Goal: Information Seeking & Learning: Learn about a topic

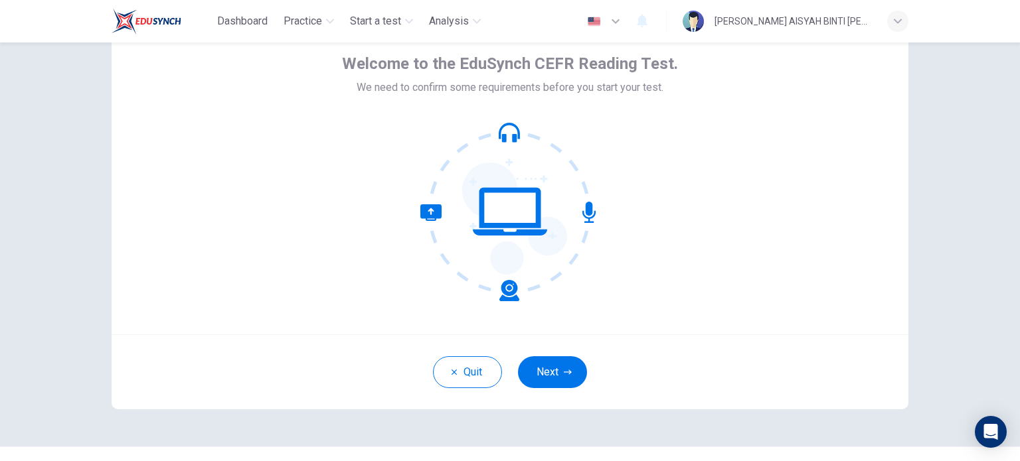
scroll to position [66, 0]
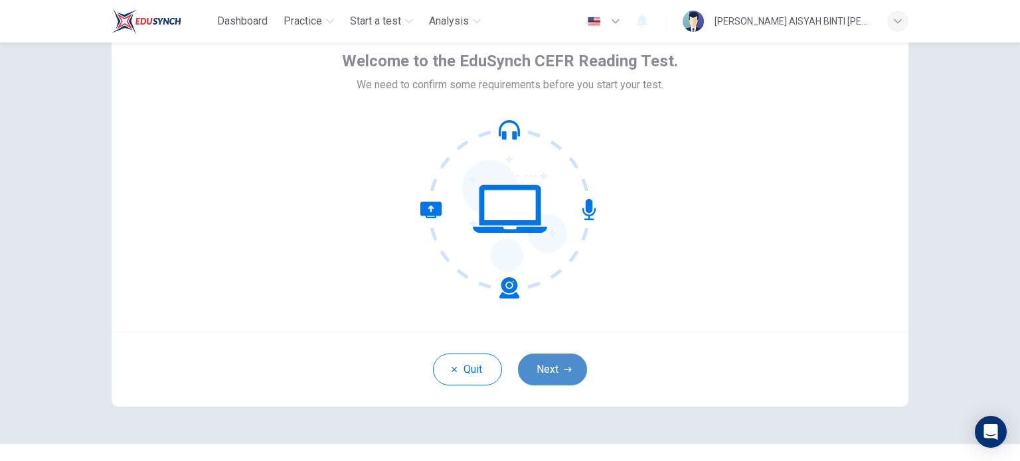
click at [552, 366] on button "Next" at bounding box center [552, 370] width 69 height 32
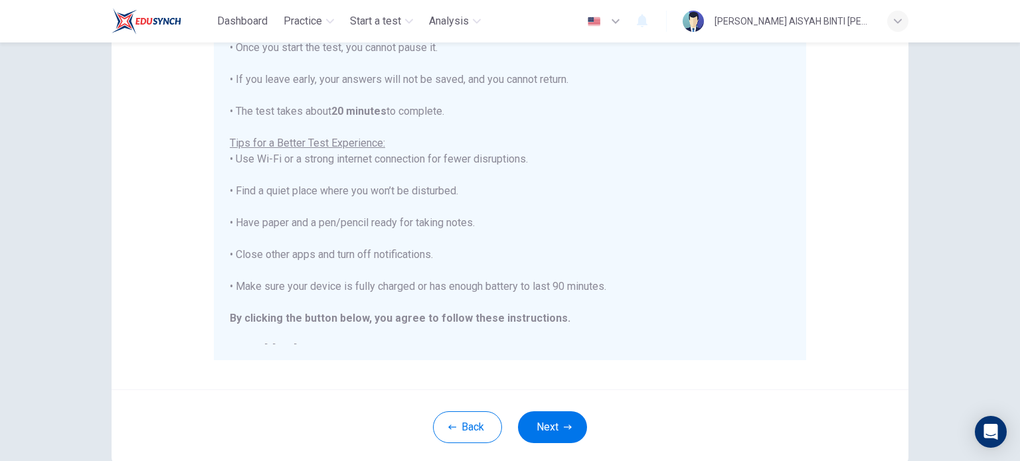
scroll to position [199, 0]
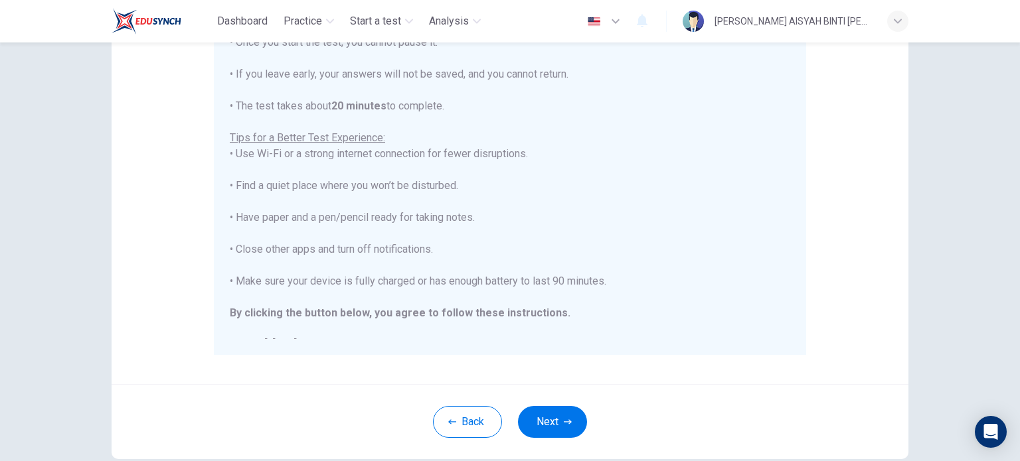
click at [676, 363] on div "Disclaimer: You are about to start a CEFR Reading Test . Before You Start the T…" at bounding box center [510, 133] width 797 height 504
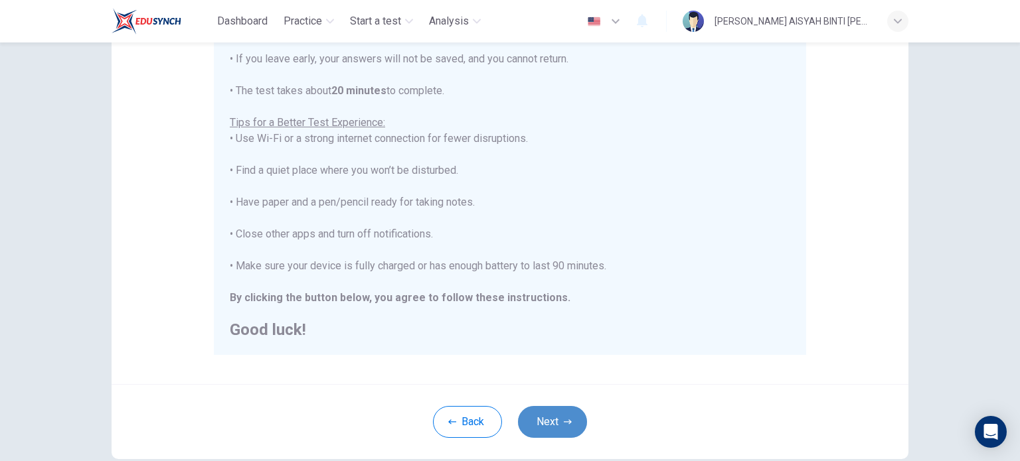
click at [564, 419] on icon "button" at bounding box center [568, 422] width 8 height 8
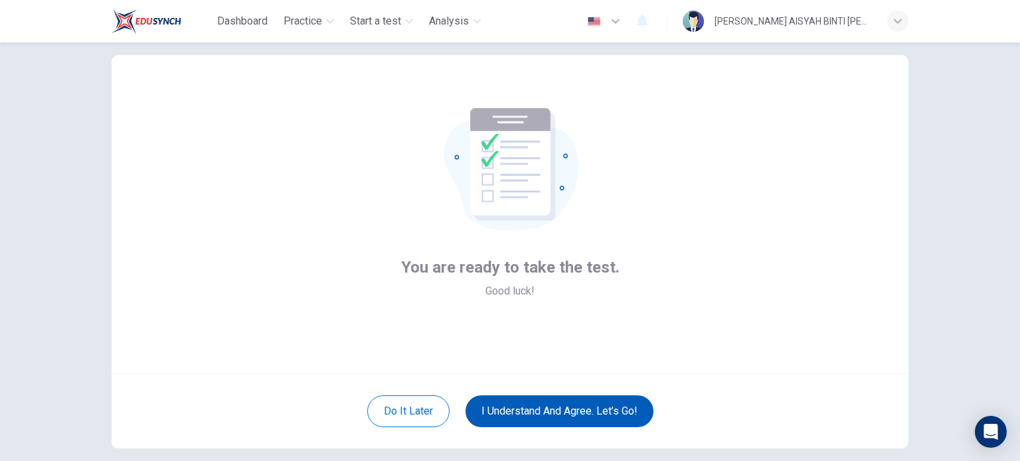
scroll to position [0, 0]
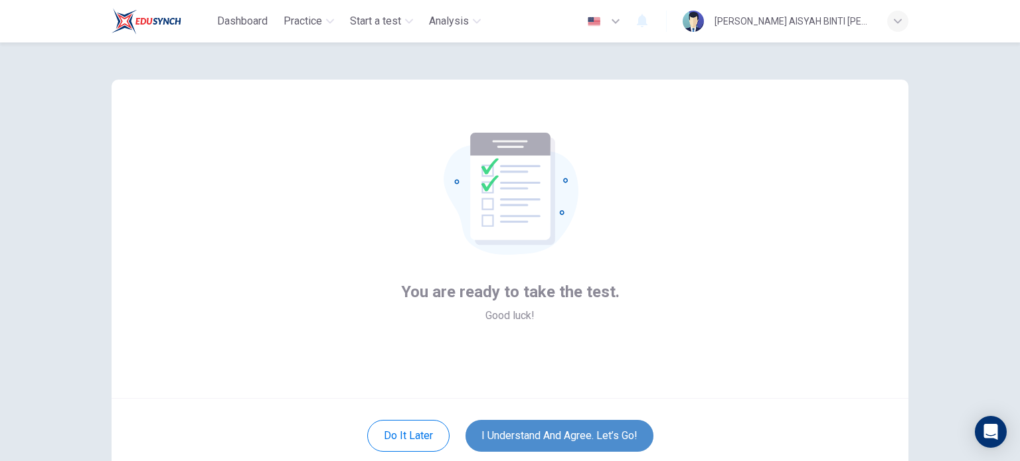
click at [597, 432] on button "I understand and agree. Let’s go!" at bounding box center [559, 436] width 188 height 32
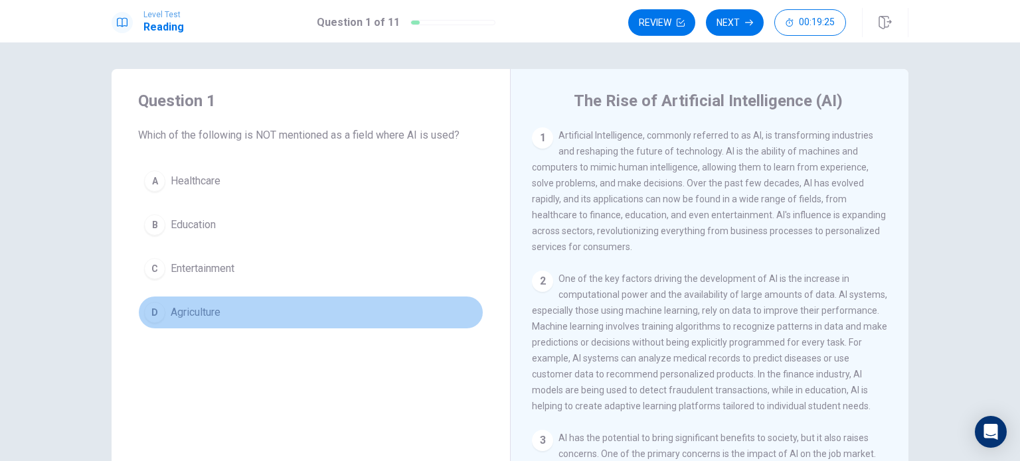
click at [189, 315] on span "Agriculture" at bounding box center [196, 313] width 50 height 16
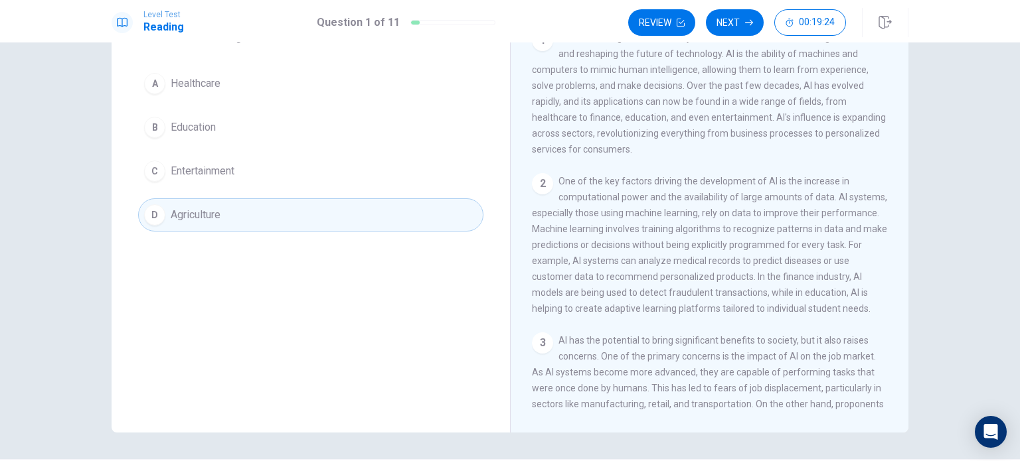
scroll to position [5, 0]
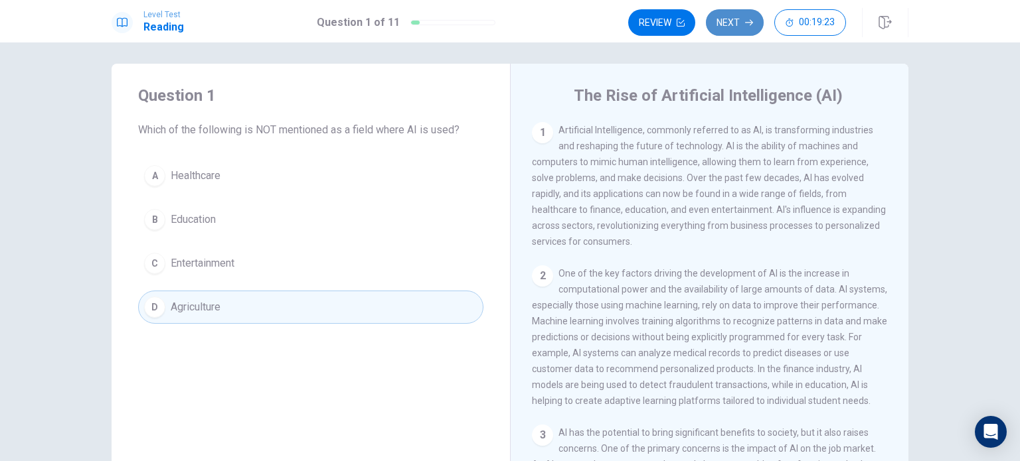
click at [722, 26] on button "Next" at bounding box center [735, 22] width 58 height 27
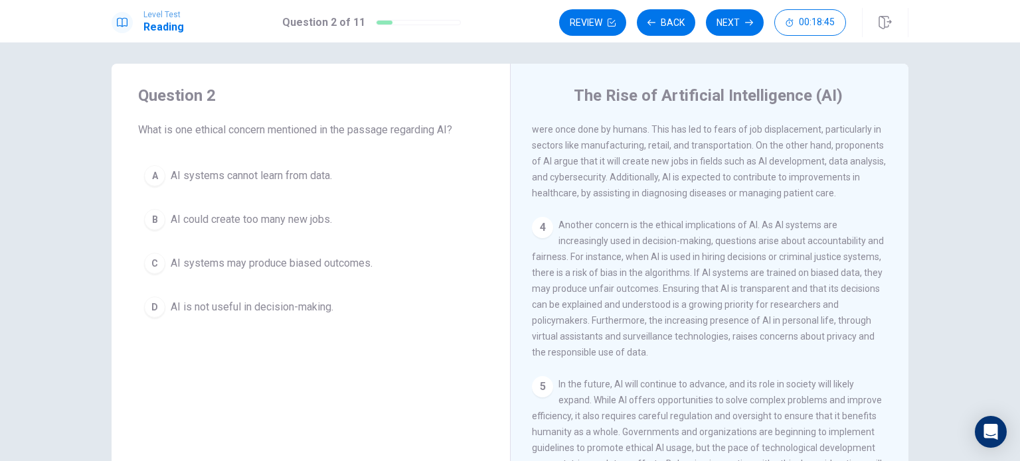
scroll to position [389, 0]
click at [327, 270] on span "AI systems may produce biased outcomes." at bounding box center [272, 264] width 202 height 16
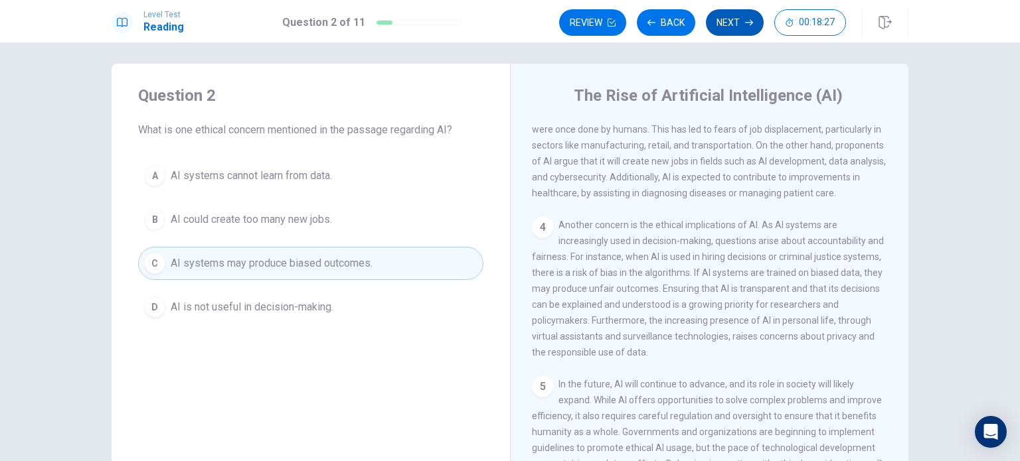
click at [736, 26] on button "Next" at bounding box center [735, 22] width 58 height 27
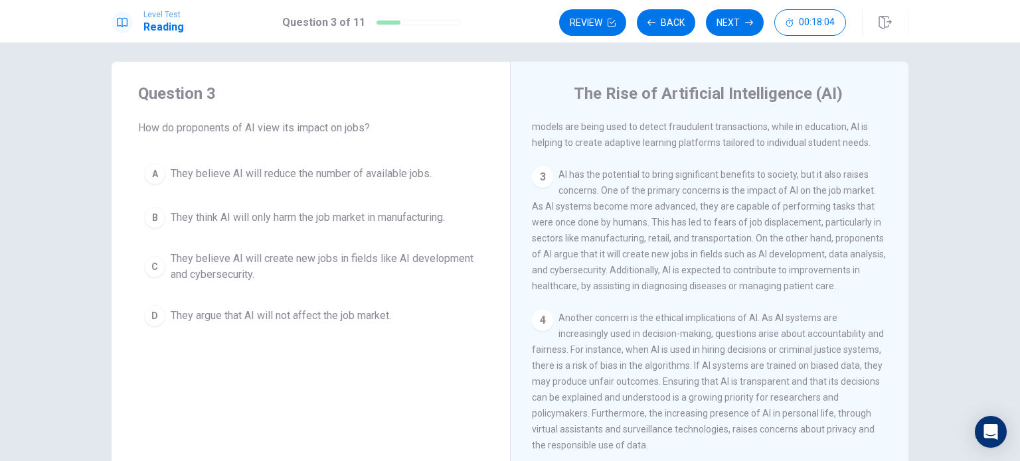
scroll to position [5, 0]
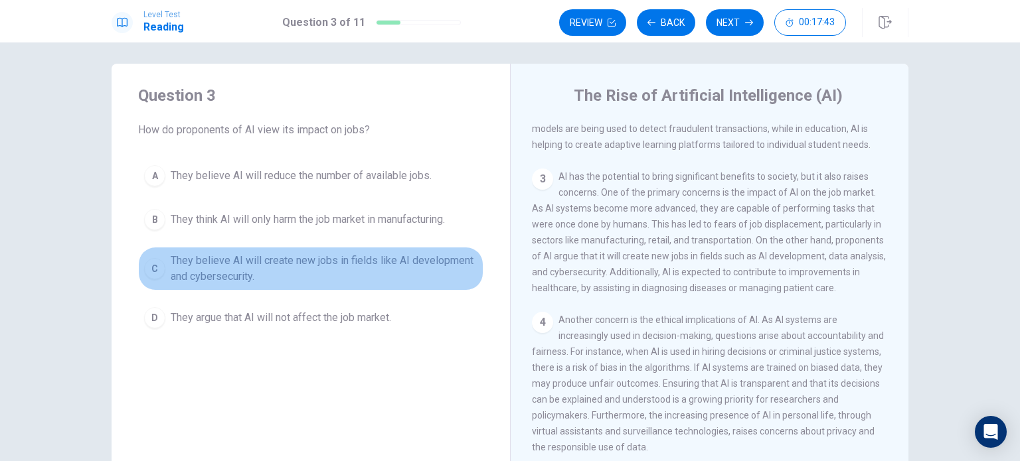
click at [378, 272] on span "They believe AI will create new jobs in fields like AI development and cybersec…" at bounding box center [324, 269] width 307 height 32
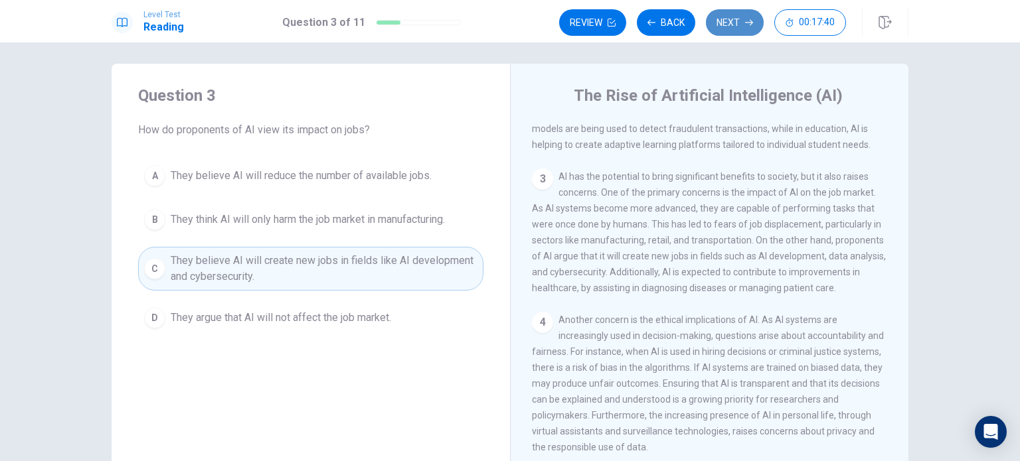
click at [733, 27] on button "Next" at bounding box center [735, 22] width 58 height 27
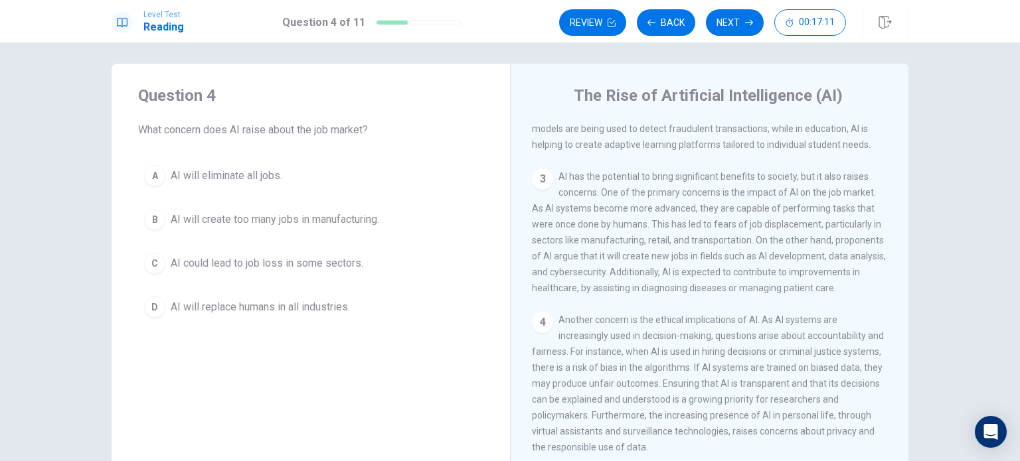
click at [353, 270] on span "AI could lead to job loss in some sectors." at bounding box center [267, 264] width 193 height 16
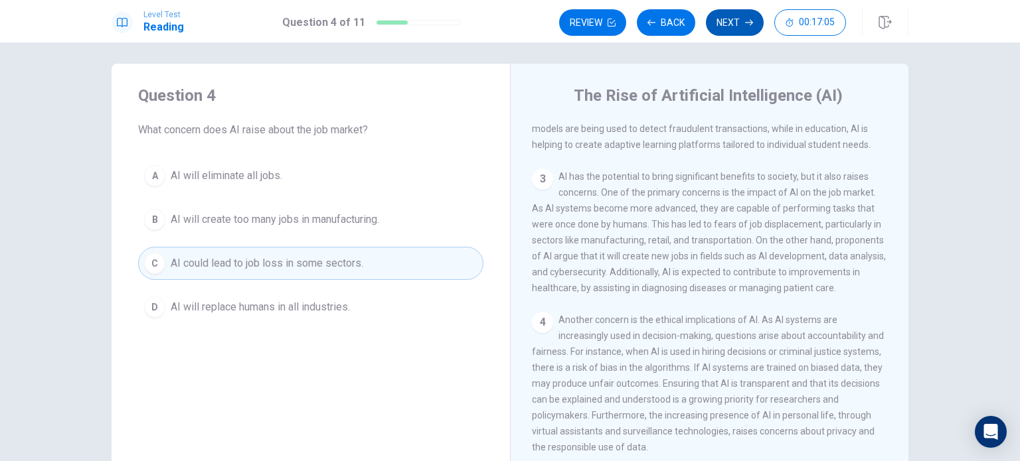
click at [736, 29] on button "Next" at bounding box center [735, 22] width 58 height 27
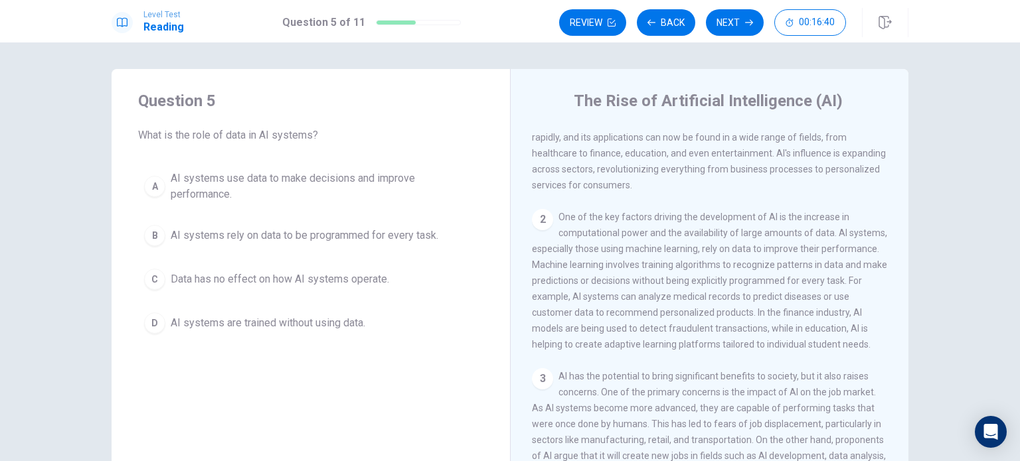
scroll to position [66, 0]
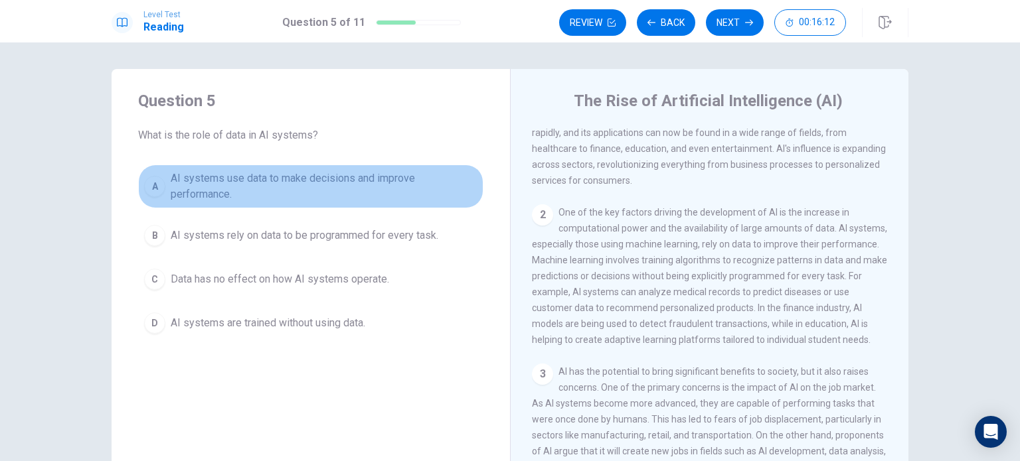
click at [298, 184] on span "AI systems use data to make decisions and improve performance." at bounding box center [324, 187] width 307 height 32
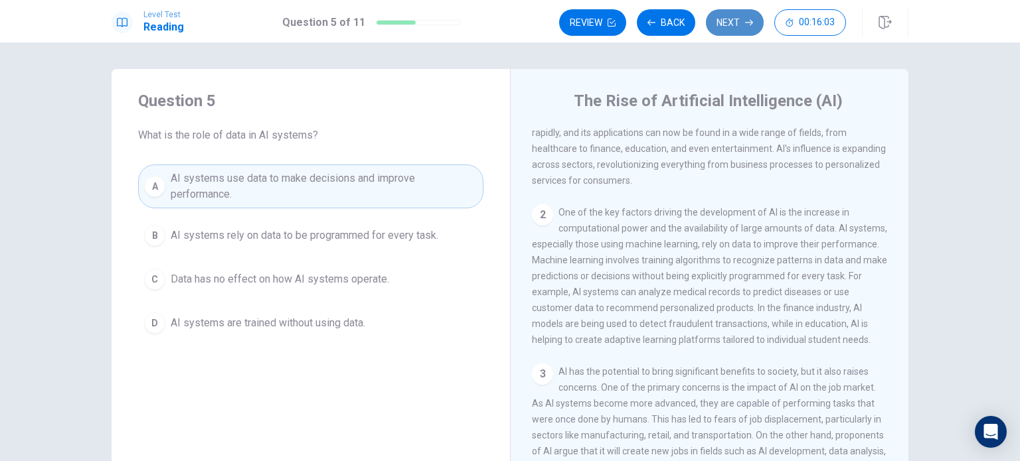
click at [727, 23] on button "Next" at bounding box center [735, 22] width 58 height 27
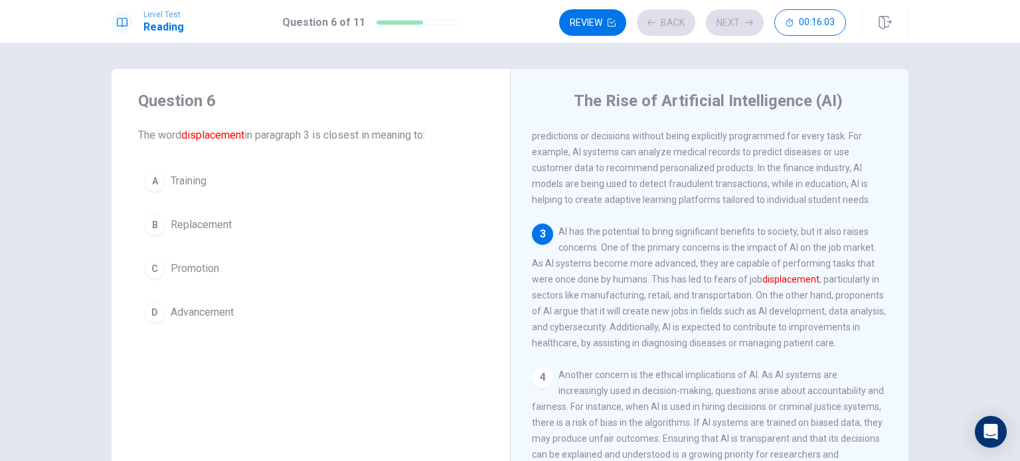
scroll to position [210, 0]
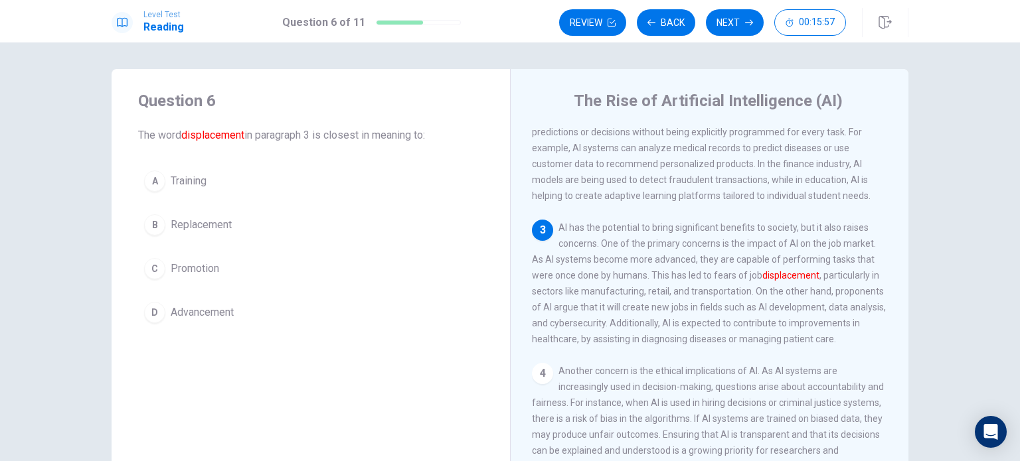
click at [203, 228] on span "Replacement" at bounding box center [201, 225] width 61 height 16
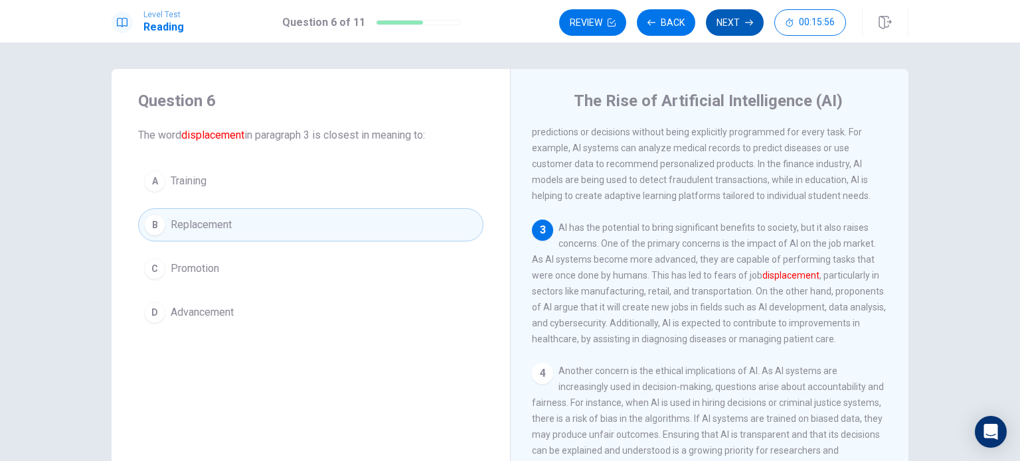
click at [728, 26] on button "Next" at bounding box center [735, 22] width 58 height 27
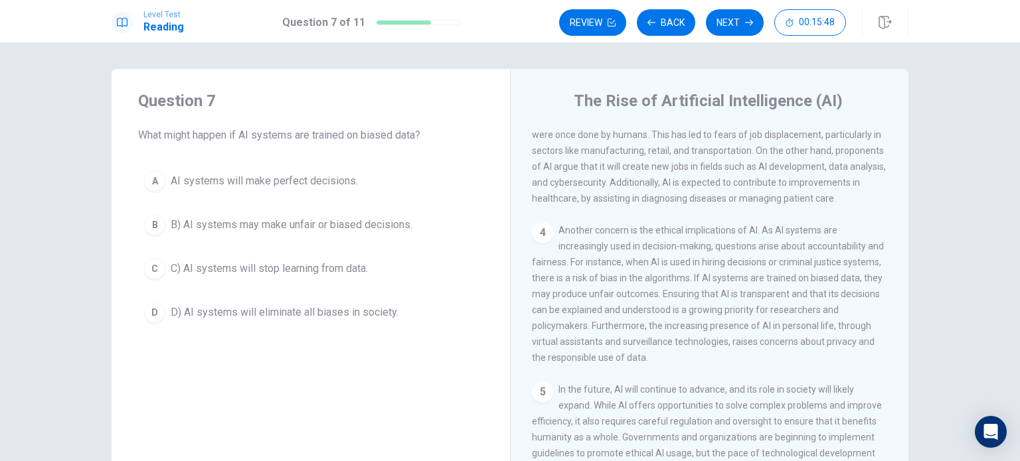
scroll to position [389, 0]
click at [390, 231] on span "B) AI systems may make unfair or biased decisions." at bounding box center [292, 225] width 242 height 16
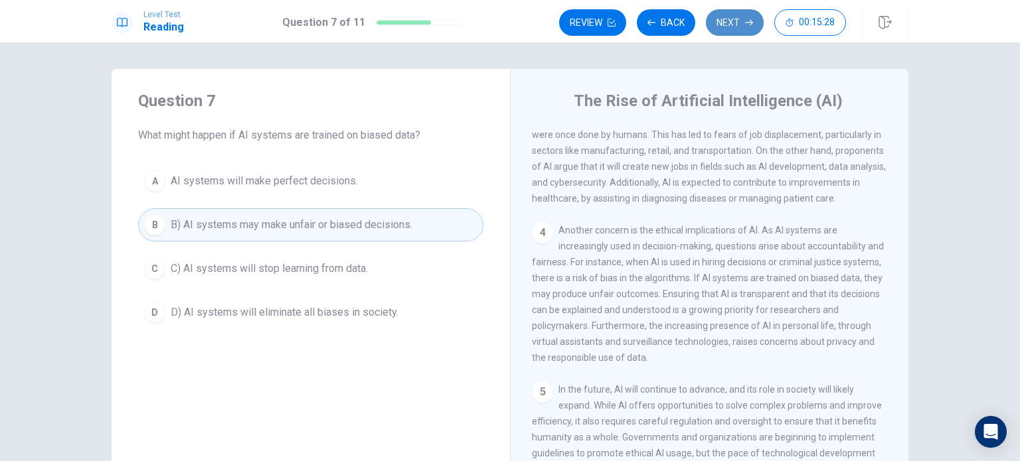
click at [736, 25] on button "Next" at bounding box center [735, 22] width 58 height 27
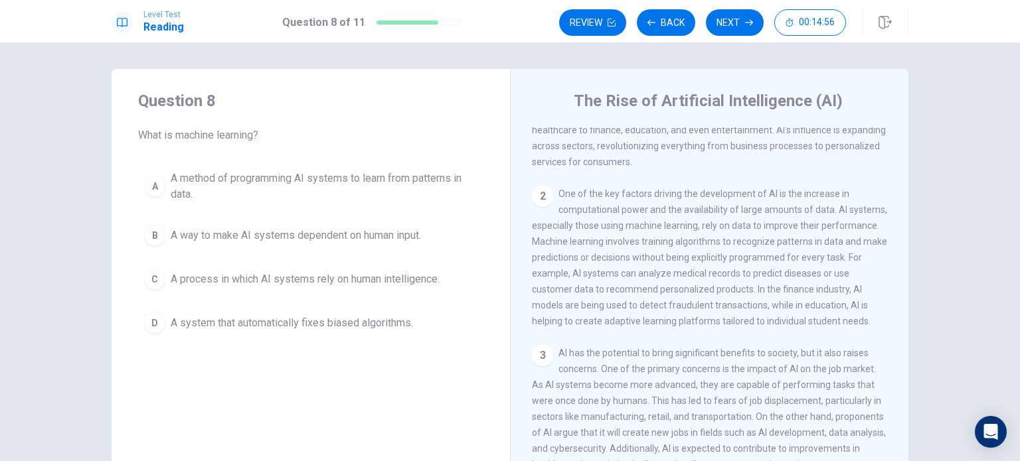
scroll to position [133, 0]
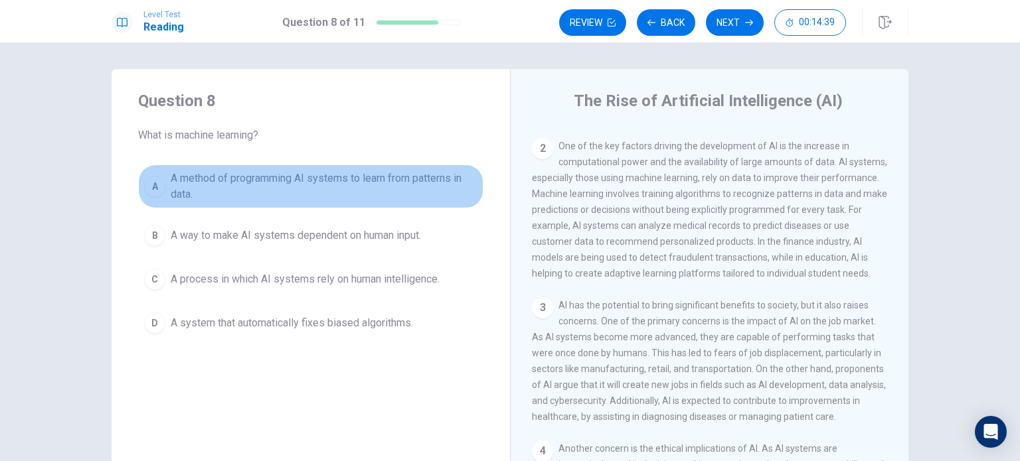
click at [307, 181] on span "A method of programming AI systems to learn from patterns in data." at bounding box center [324, 187] width 307 height 32
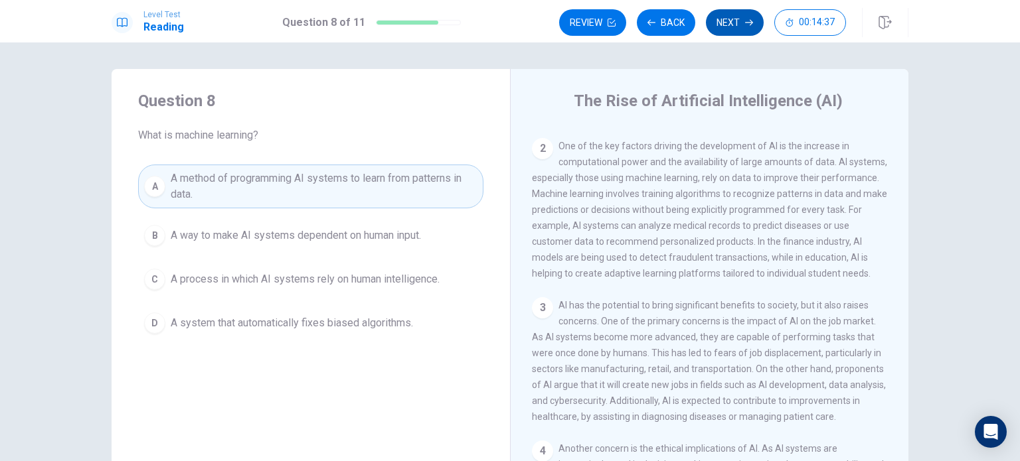
click at [741, 26] on button "Next" at bounding box center [735, 22] width 58 height 27
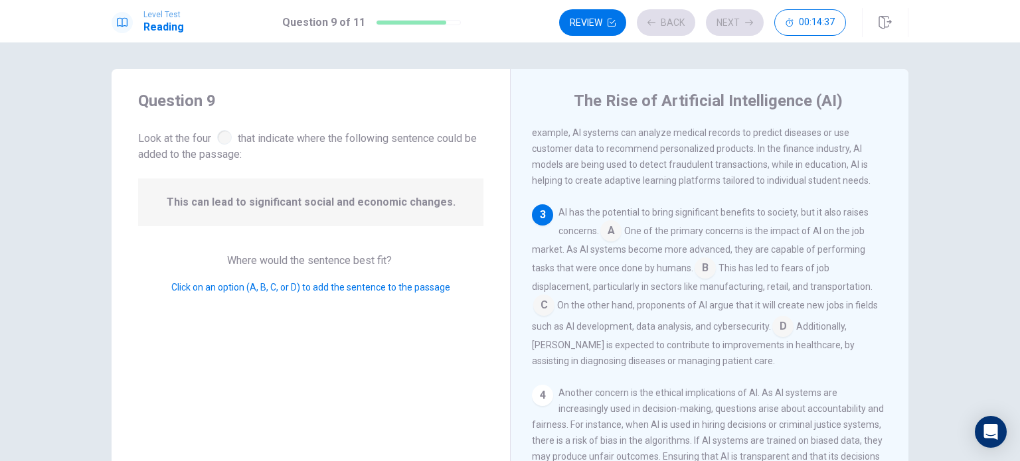
scroll to position [227, 0]
click at [777, 337] on input at bounding box center [782, 326] width 21 height 21
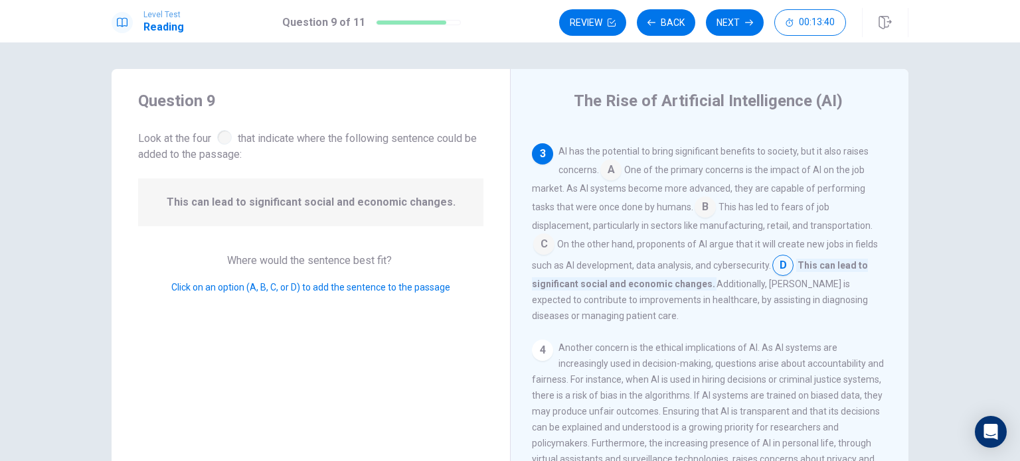
scroll to position [293, 0]
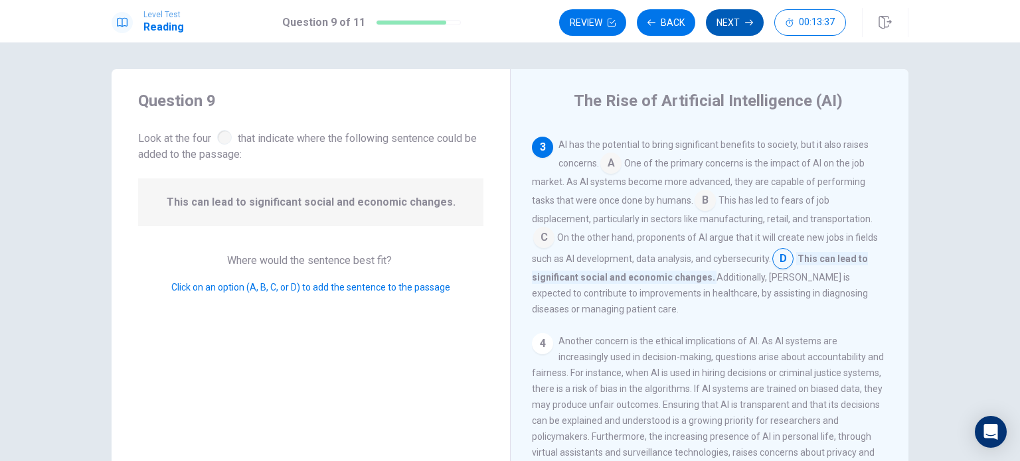
click at [724, 24] on button "Next" at bounding box center [735, 22] width 58 height 27
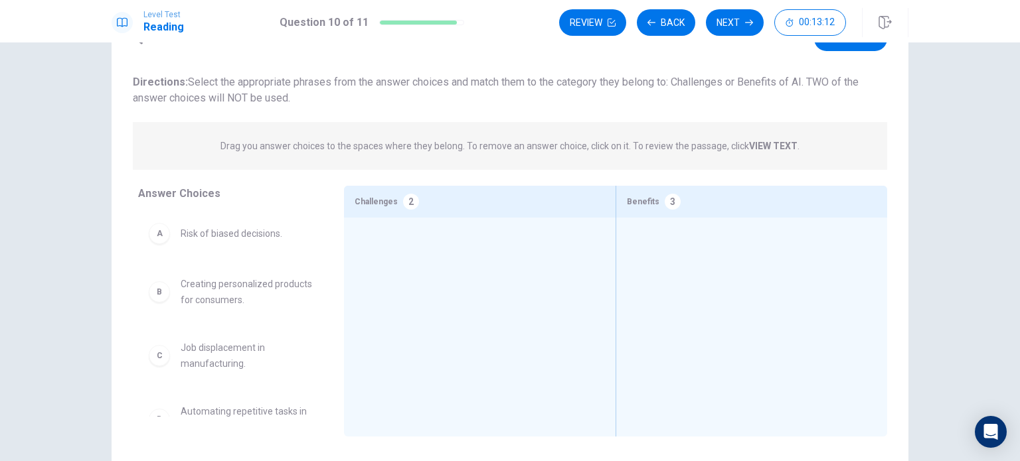
scroll to position [66, 0]
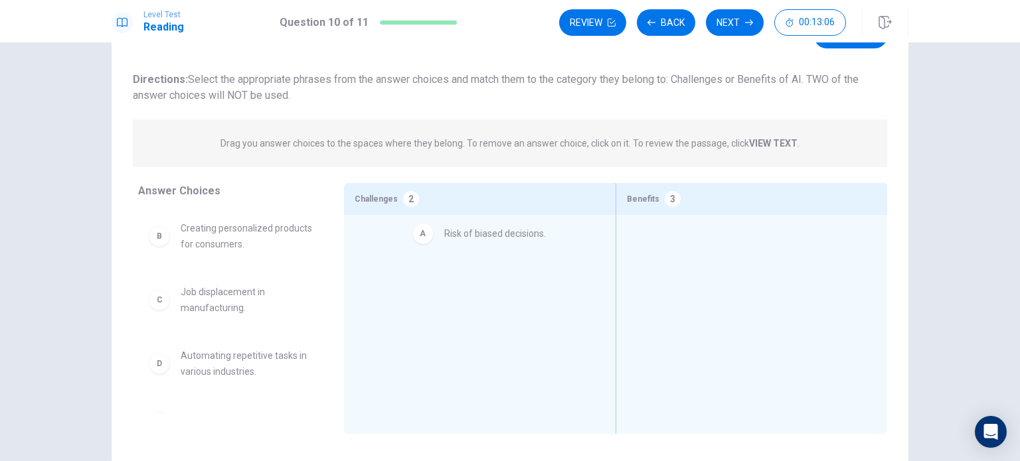
drag, startPoint x: 218, startPoint y: 240, endPoint x: 451, endPoint y: 258, distance: 234.3
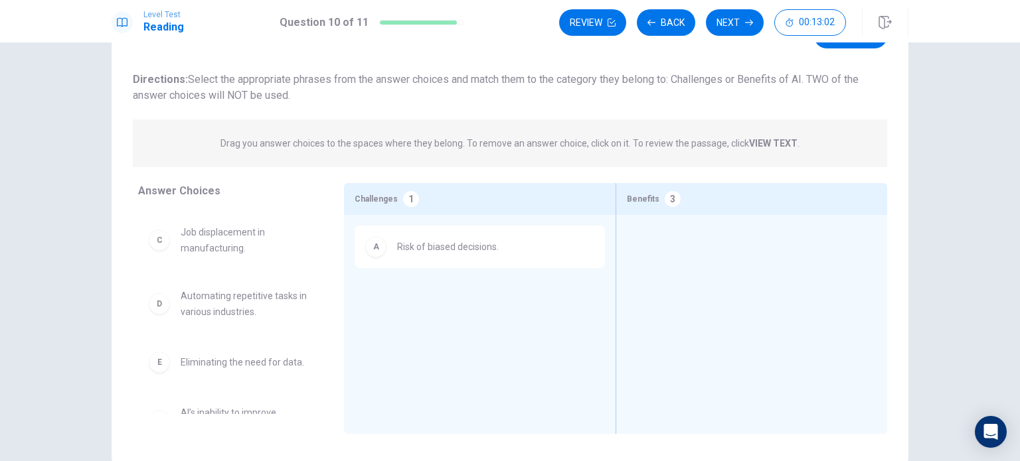
scroll to position [58, 0]
drag, startPoint x: 225, startPoint y: 242, endPoint x: 408, endPoint y: 309, distance: 195.1
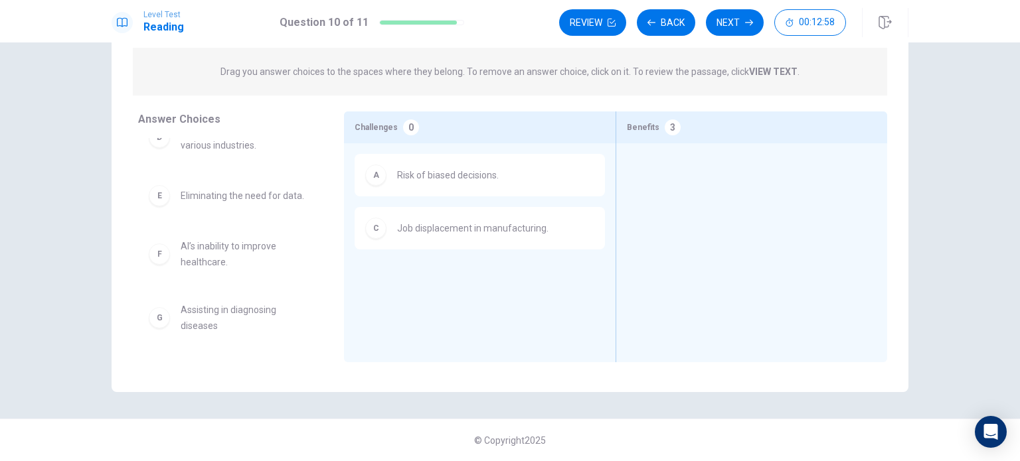
scroll to position [93, 0]
drag, startPoint x: 216, startPoint y: 326, endPoint x: 690, endPoint y: 188, distance: 494.3
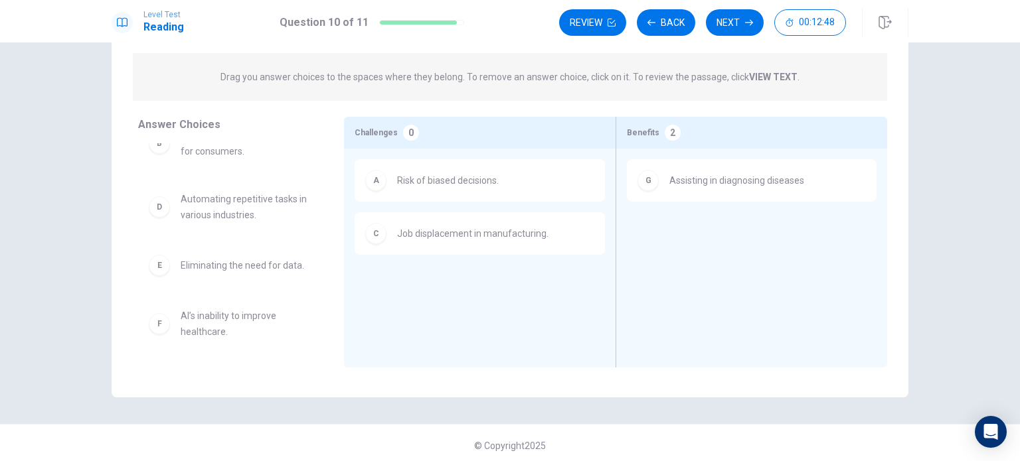
scroll to position [29, 0]
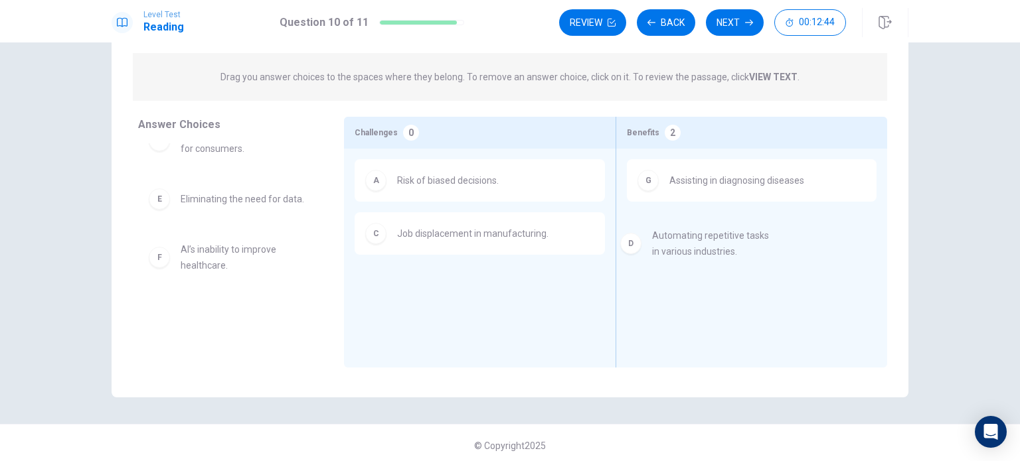
drag, startPoint x: 232, startPoint y: 216, endPoint x: 704, endPoint y: 247, distance: 472.3
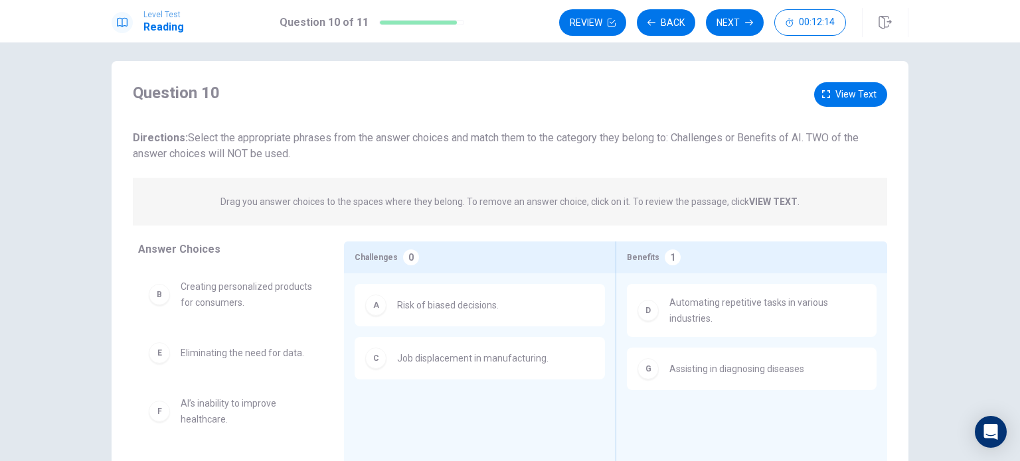
scroll to position [5, 0]
click at [844, 94] on span "View text" at bounding box center [855, 97] width 41 height 17
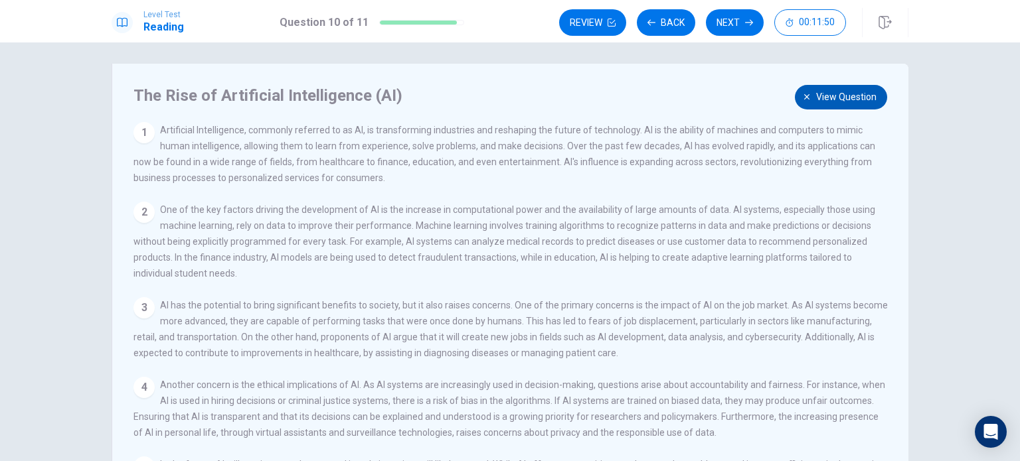
click at [842, 92] on span "View question" at bounding box center [846, 97] width 60 height 17
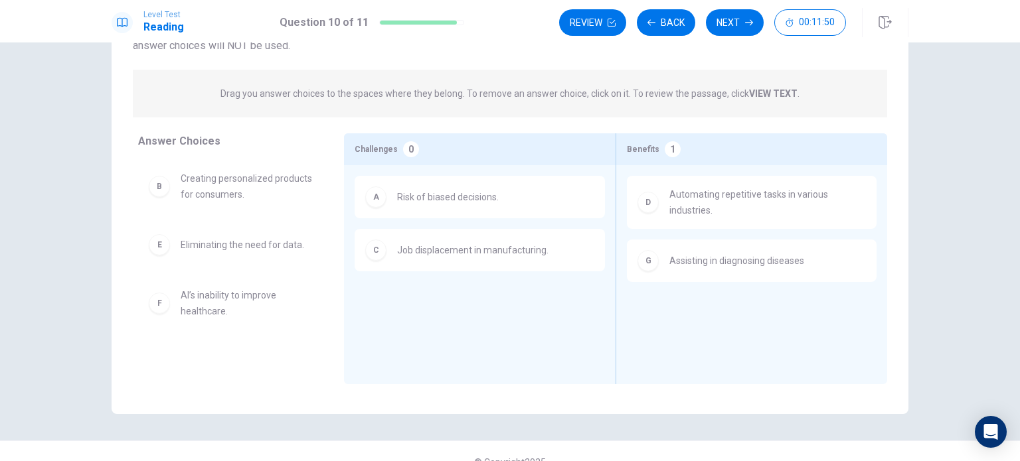
scroll to position [138, 0]
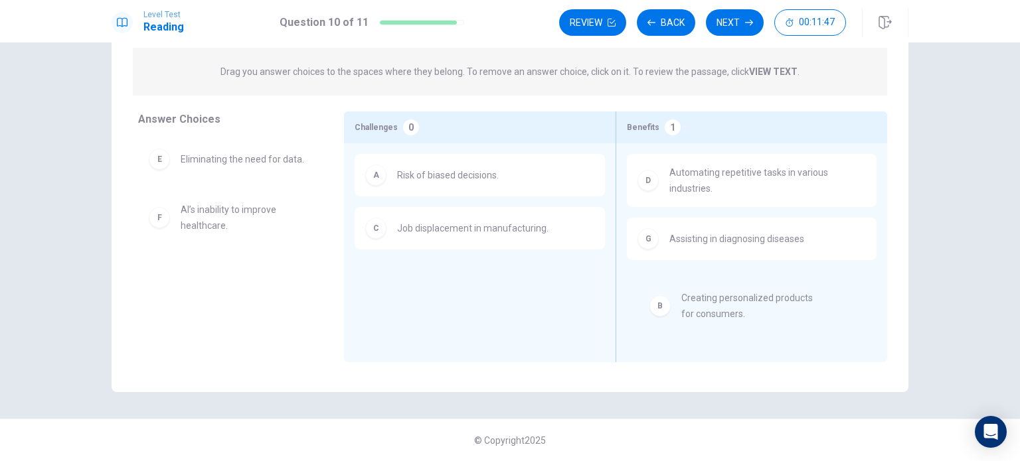
drag, startPoint x: 189, startPoint y: 177, endPoint x: 695, endPoint y: 296, distance: 519.6
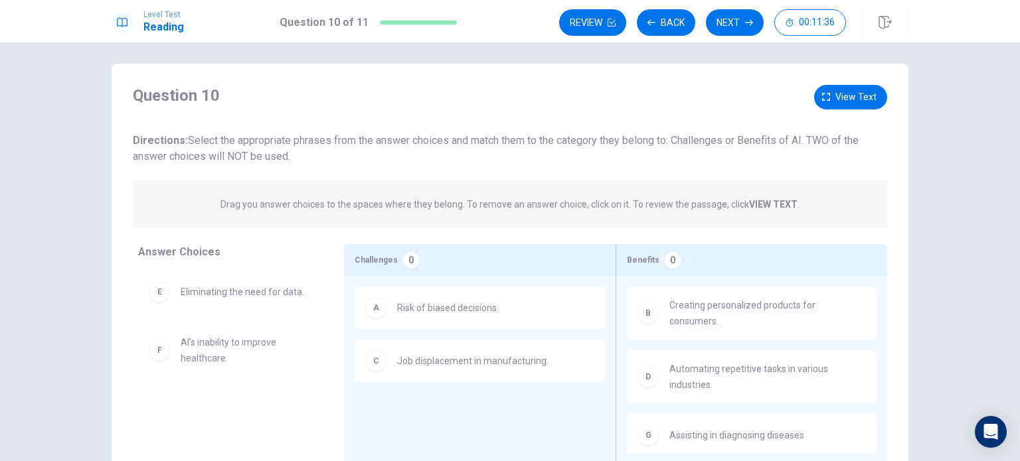
scroll to position [0, 0]
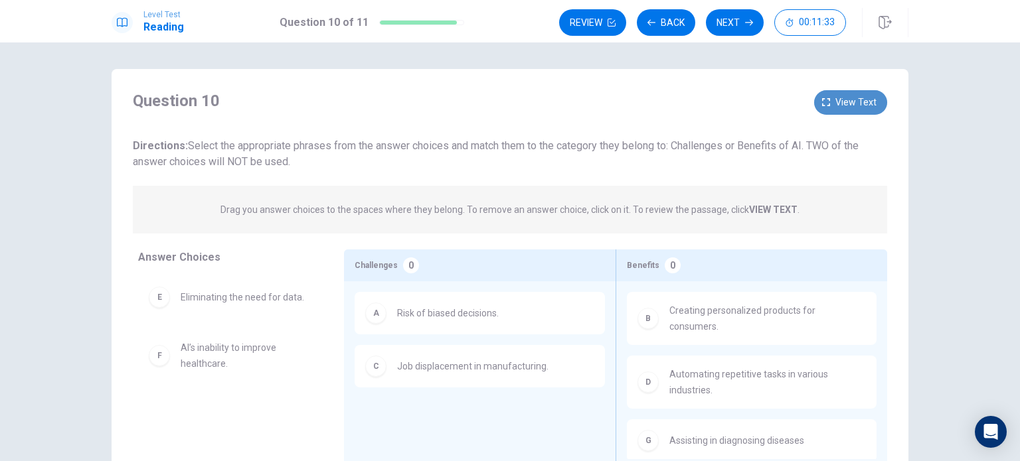
click at [862, 101] on span "View text" at bounding box center [855, 102] width 41 height 17
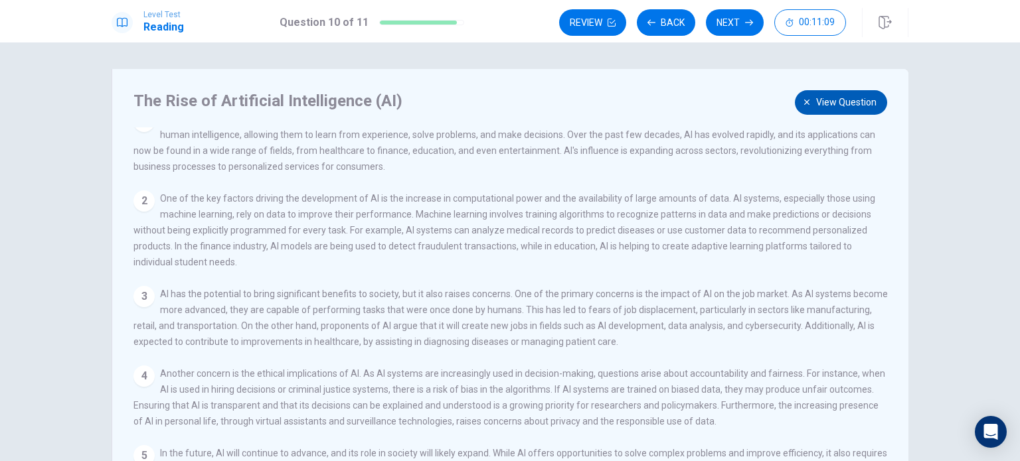
click at [847, 100] on span "View question" at bounding box center [846, 102] width 60 height 17
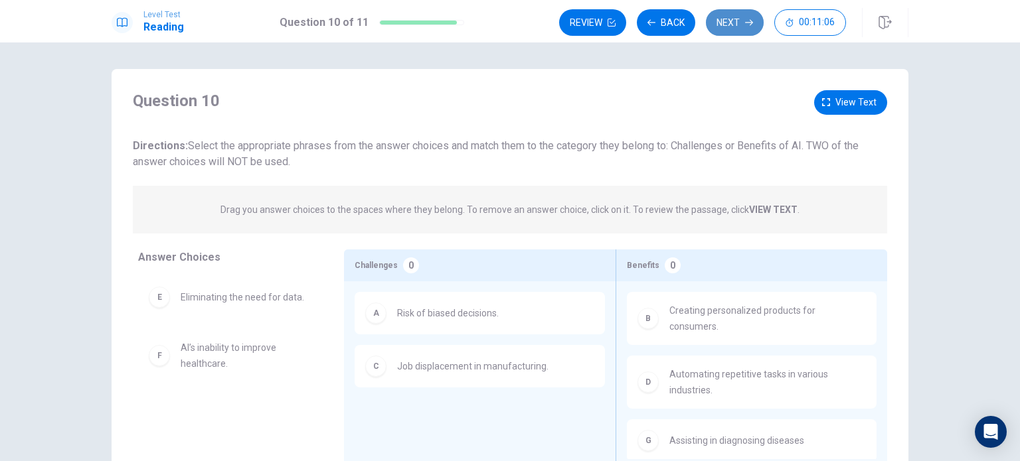
click at [726, 26] on button "Next" at bounding box center [735, 22] width 58 height 27
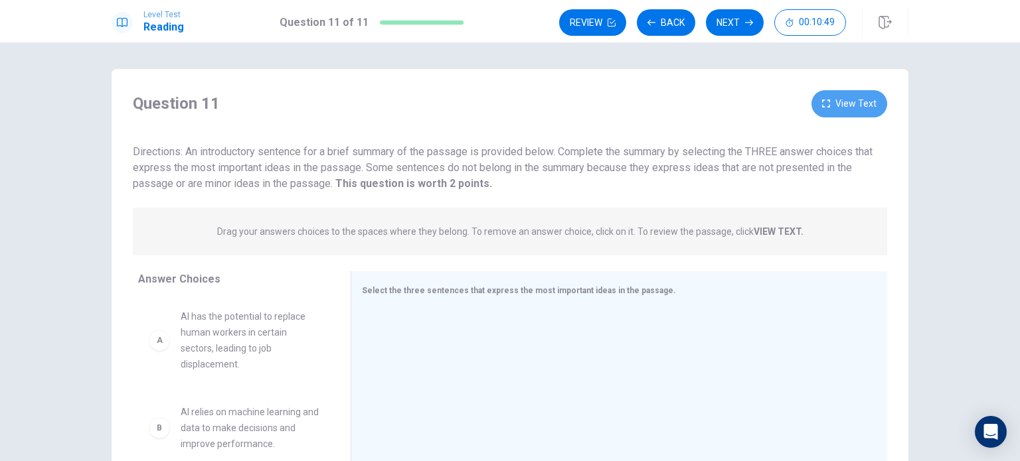
click at [822, 106] on icon "button" at bounding box center [826, 104] width 8 height 8
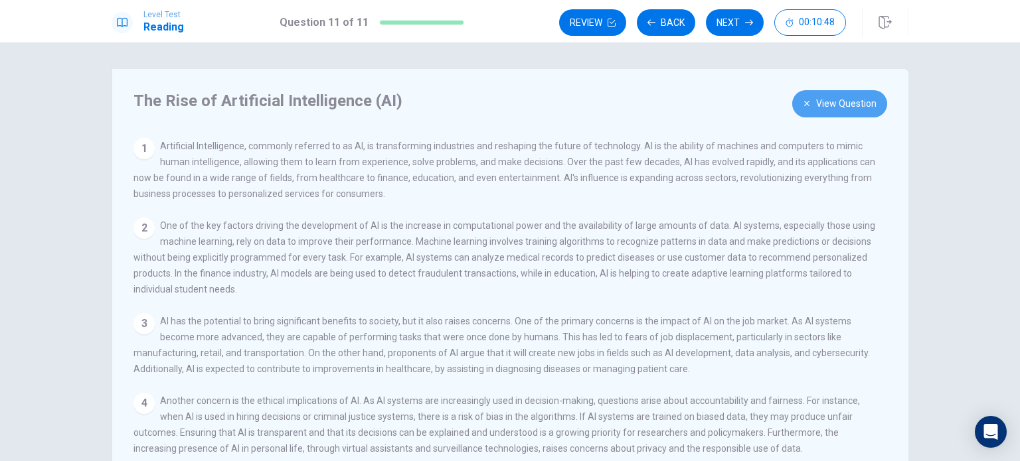
drag, startPoint x: 817, startPoint y: 108, endPoint x: 767, endPoint y: 125, distance: 52.1
click at [817, 107] on button "View Question" at bounding box center [839, 103] width 95 height 27
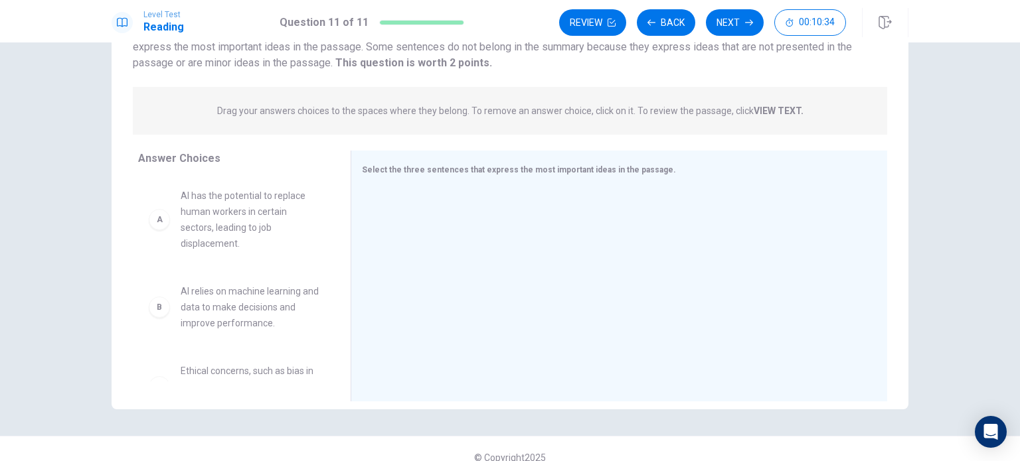
scroll to position [138, 0]
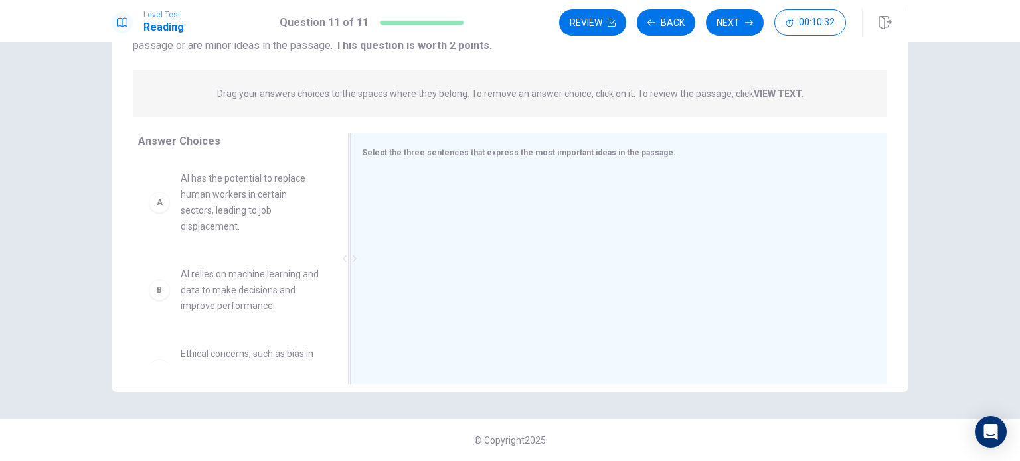
click at [603, 153] on span "Select the three sentences that express the most important ideas in the passage." at bounding box center [519, 152] width 314 height 9
click at [500, 156] on span "Select the three sentences that express the most important ideas in the passage." at bounding box center [519, 152] width 314 height 9
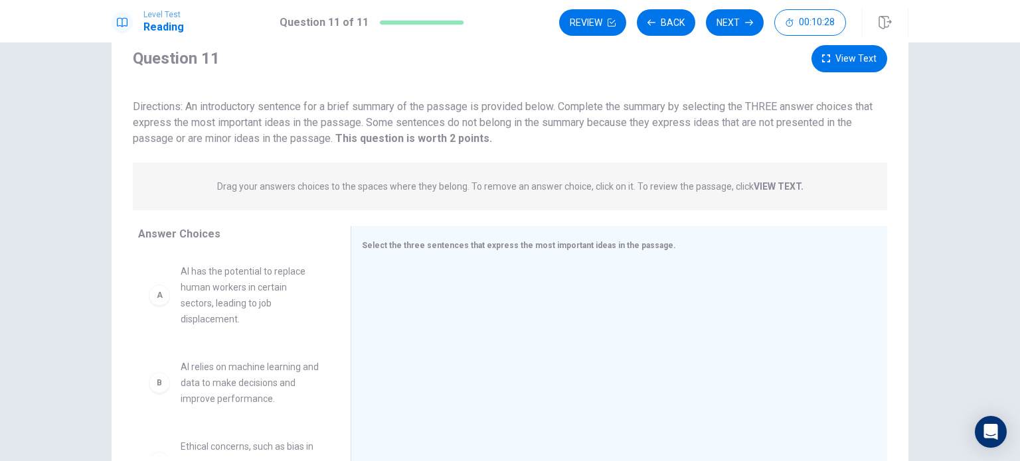
scroll to position [5, 0]
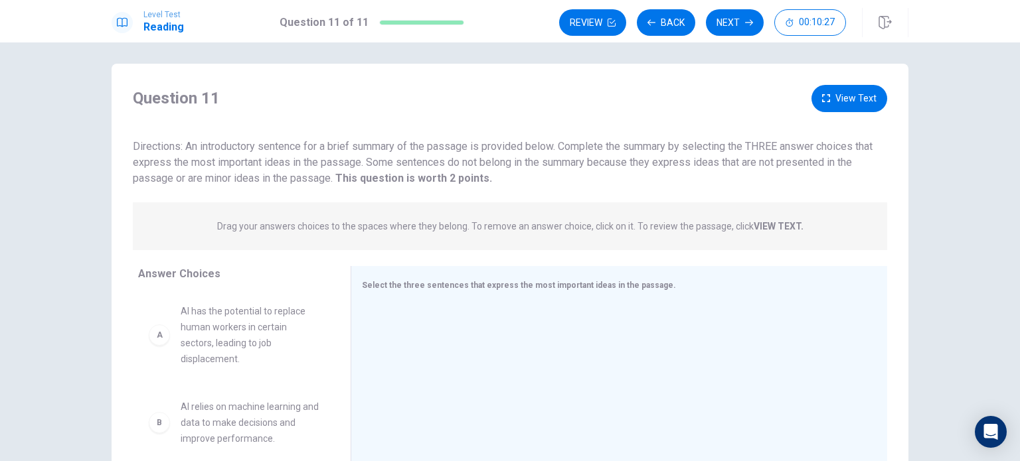
click at [826, 100] on icon "button" at bounding box center [826, 98] width 8 height 8
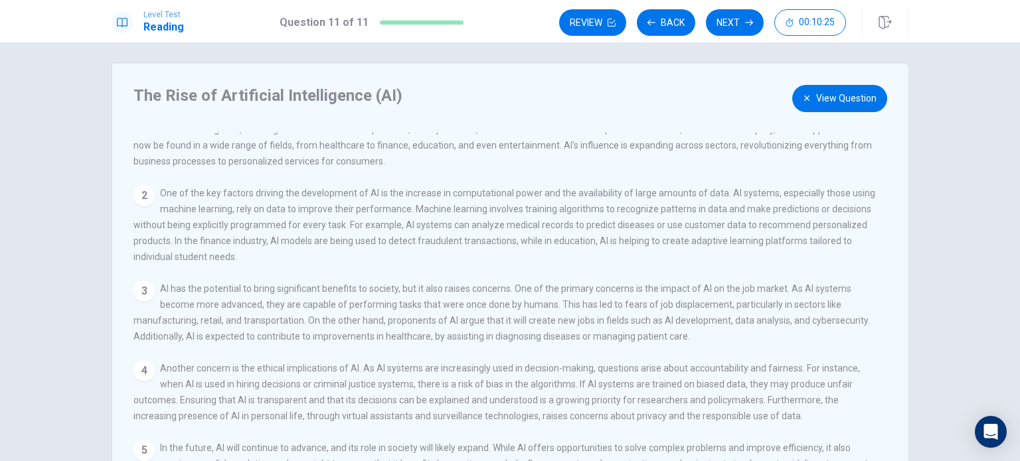
scroll to position [0, 0]
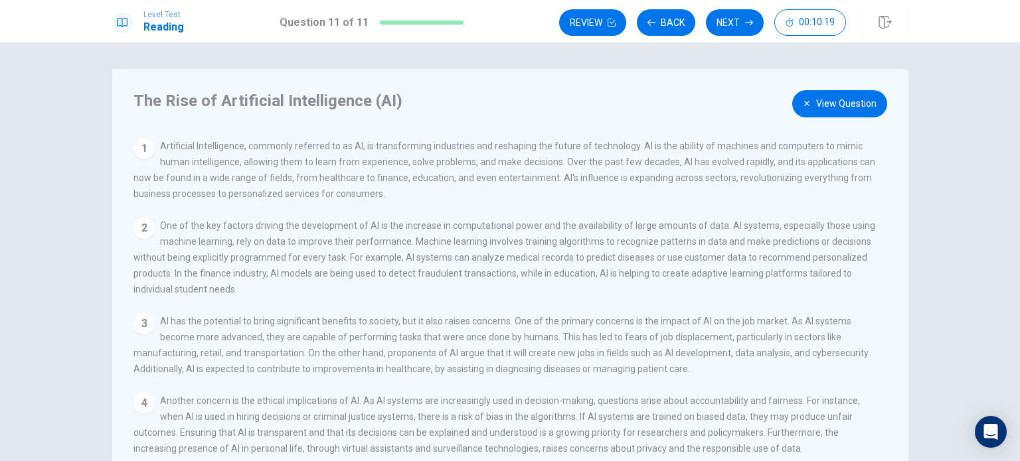
click at [856, 104] on button "View Question" at bounding box center [839, 103] width 95 height 27
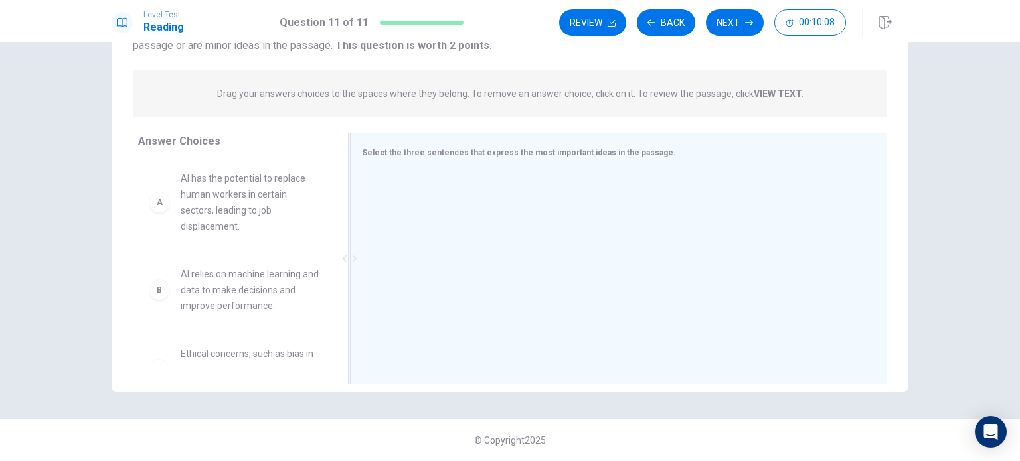
click at [520, 155] on span "Select the three sentences that express the most important ideas in the passage." at bounding box center [519, 152] width 314 height 9
click at [656, 156] on div "Select the three sentences that express the most important ideas in the passage." at bounding box center [611, 152] width 499 height 17
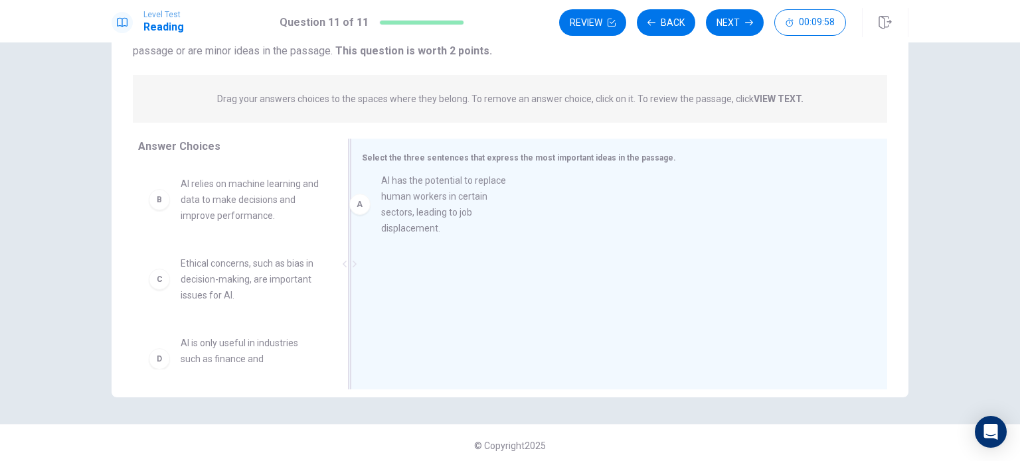
drag, startPoint x: 202, startPoint y: 228, endPoint x: 448, endPoint y: 225, distance: 245.6
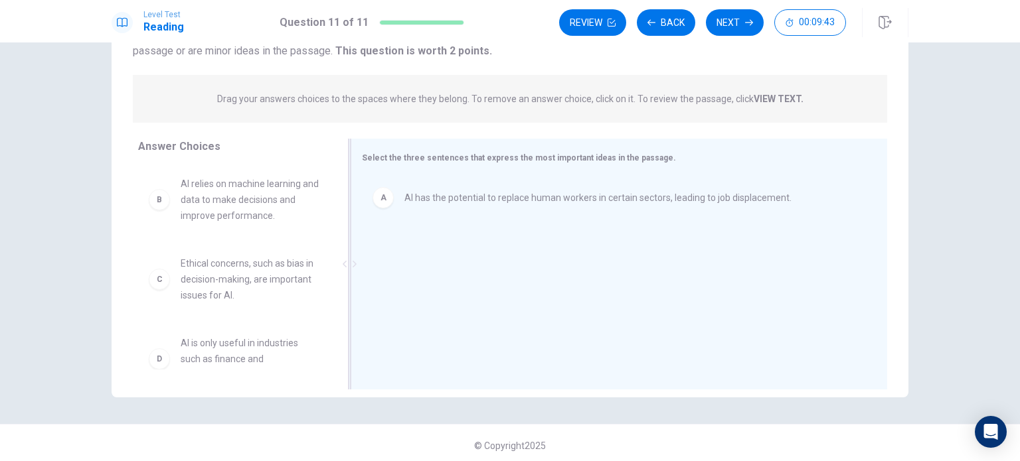
drag, startPoint x: 386, startPoint y: 159, endPoint x: 646, endPoint y: 159, distance: 260.2
click at [646, 159] on span "Select the three sentences that express the most important ideas in the passage." at bounding box center [519, 157] width 314 height 9
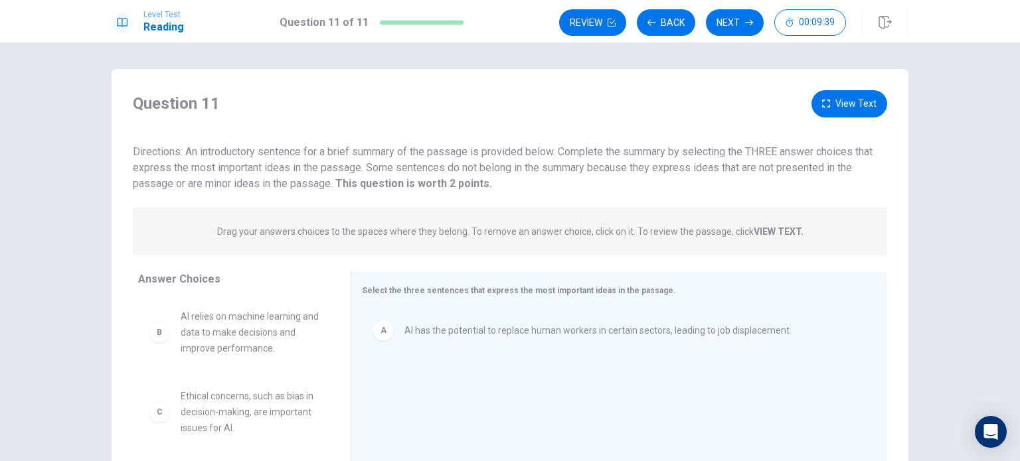
drag, startPoint x: 488, startPoint y: 231, endPoint x: 417, endPoint y: 189, distance: 82.8
click at [472, 214] on div "Drag your answers choices to the spaces where they belong. To remove an answer …" at bounding box center [510, 232] width 754 height 48
drag, startPoint x: 384, startPoint y: 182, endPoint x: 744, endPoint y: 132, distance: 363.2
click at [744, 132] on div "Question 11 View Text Directions: An introductory sentence for a brief summary …" at bounding box center [510, 141] width 797 height 102
click at [840, 110] on button "View Text" at bounding box center [849, 103] width 76 height 27
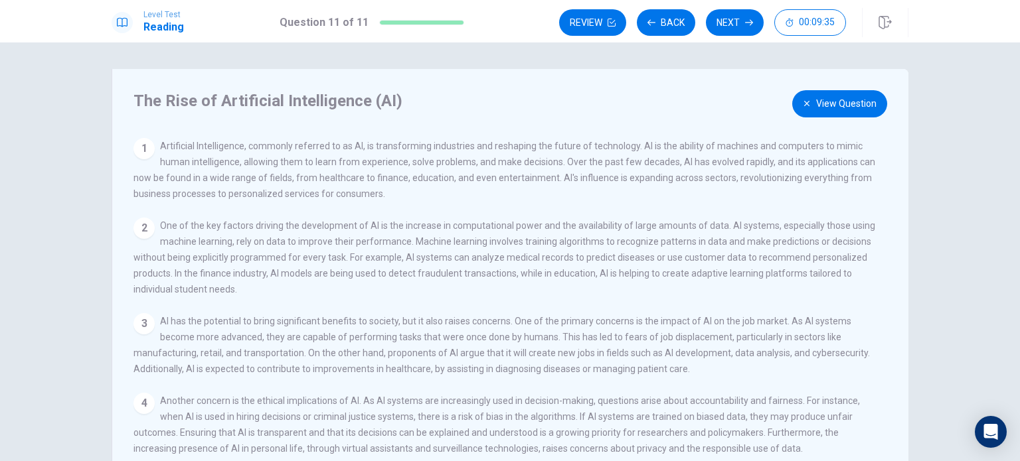
click at [819, 109] on button "View Question" at bounding box center [839, 103] width 95 height 27
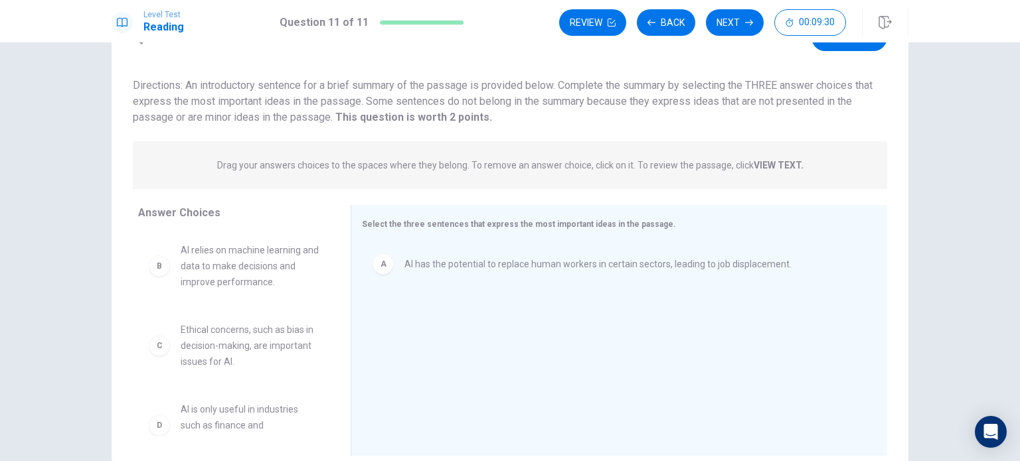
drag, startPoint x: 179, startPoint y: 84, endPoint x: 250, endPoint y: 80, distance: 71.8
click at [250, 80] on span "Directions: An introductory sentence for a brief summary of the passage is prov…" at bounding box center [503, 101] width 740 height 44
click at [398, 220] on span "Select the three sentences that express the most important ideas in the passage." at bounding box center [519, 224] width 314 height 9
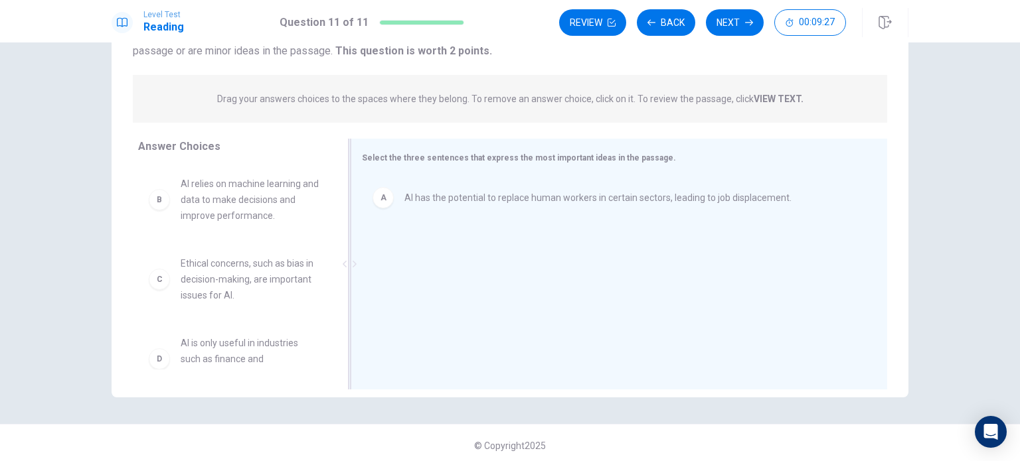
click at [501, 277] on div "A AI has the potential to replace human workers in certain sectors, leading to …" at bounding box center [614, 266] width 504 height 178
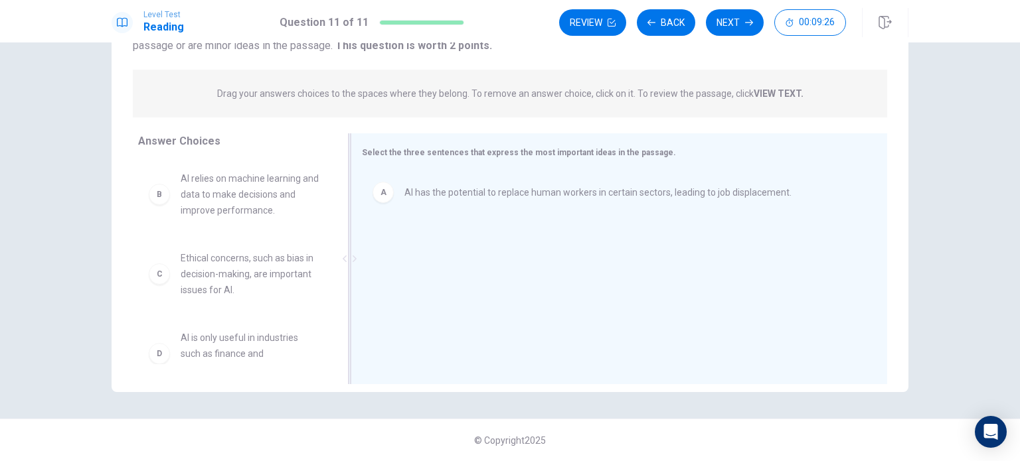
click at [348, 264] on div at bounding box center [349, 258] width 3 height 251
drag, startPoint x: 346, startPoint y: 264, endPoint x: 309, endPoint y: 250, distance: 39.3
click at [310, 250] on div "Answer Choices B AI relies on machine learning and data to make decisions and i…" at bounding box center [510, 262] width 797 height 258
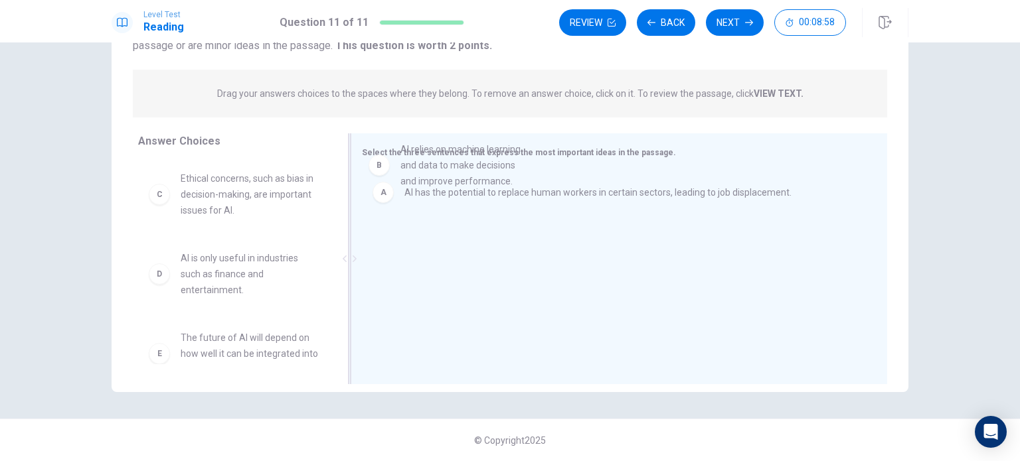
drag, startPoint x: 247, startPoint y: 208, endPoint x: 444, endPoint y: 180, distance: 199.1
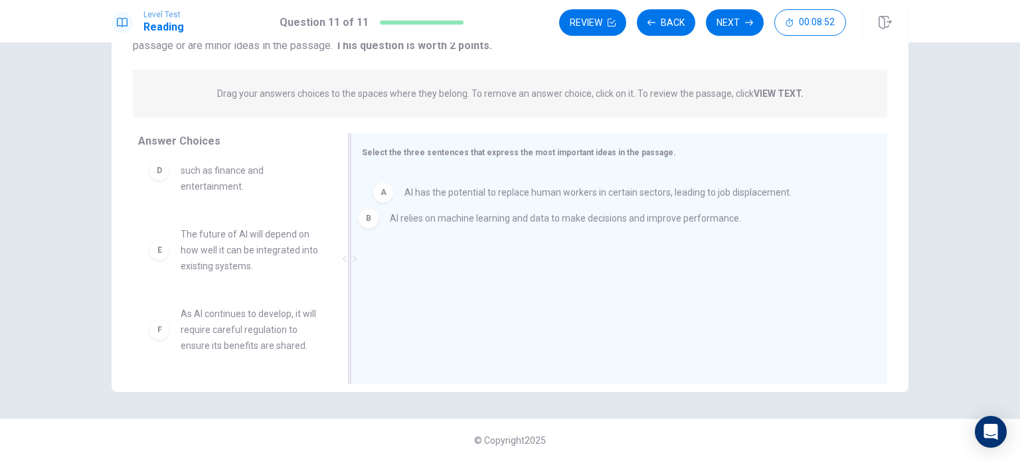
drag, startPoint x: 401, startPoint y: 233, endPoint x: 394, endPoint y: 177, distance: 56.8
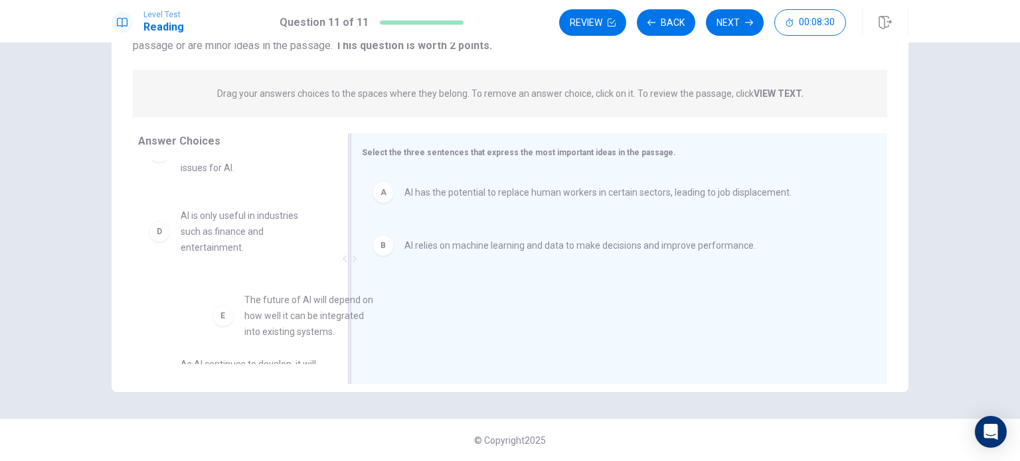
scroll to position [49, 0]
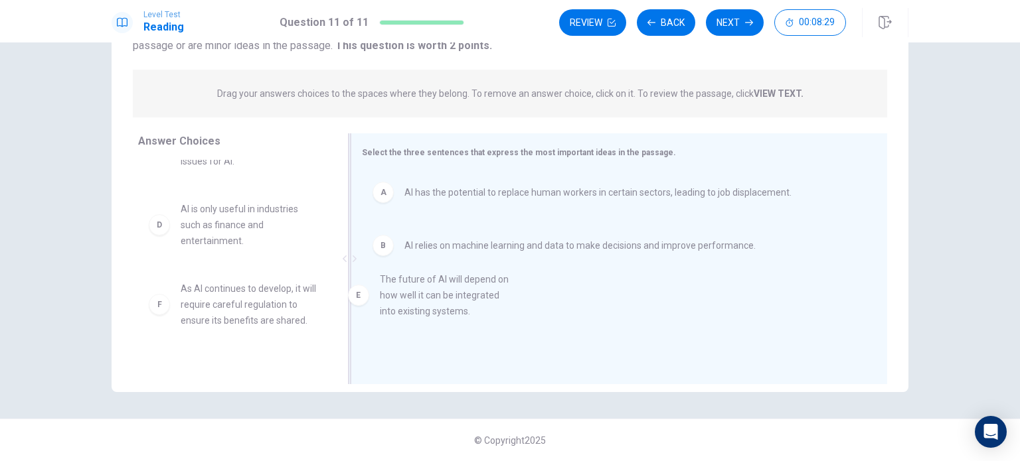
drag, startPoint x: 276, startPoint y: 320, endPoint x: 437, endPoint y: 299, distance: 162.6
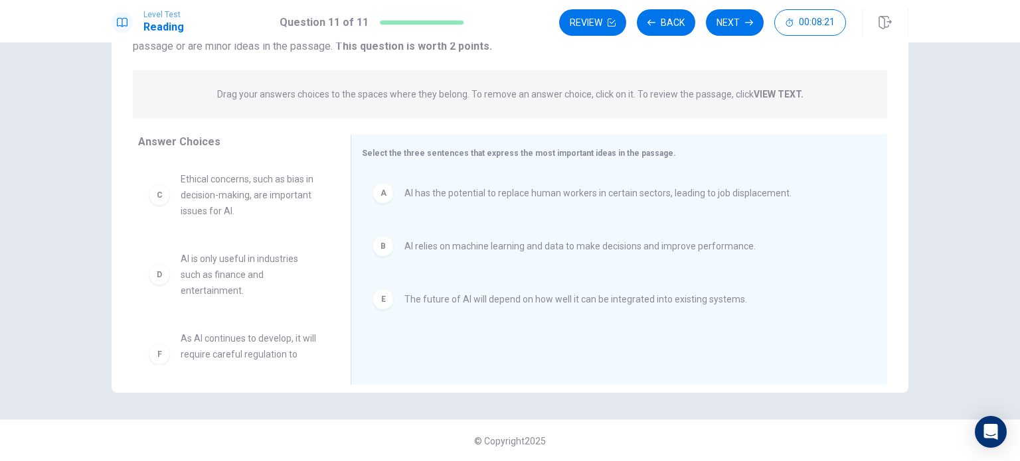
scroll to position [138, 0]
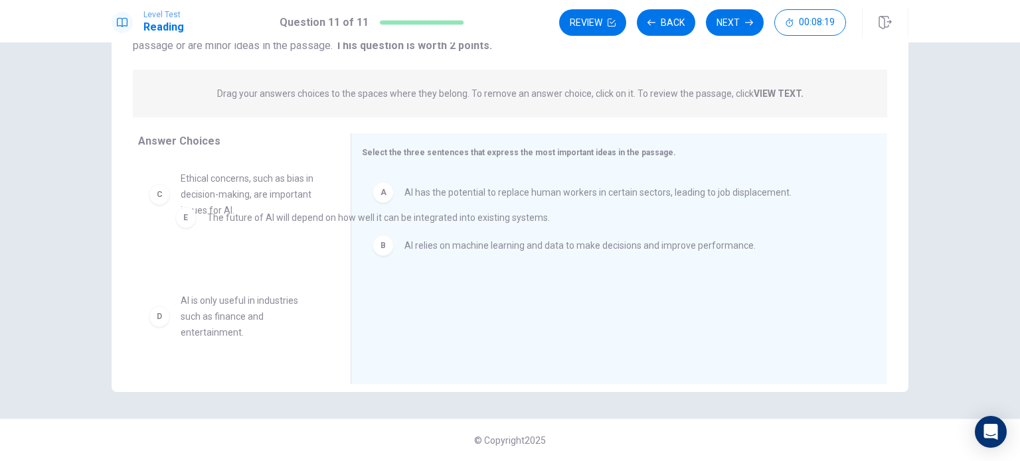
drag, startPoint x: 427, startPoint y: 303, endPoint x: 199, endPoint y: 185, distance: 256.5
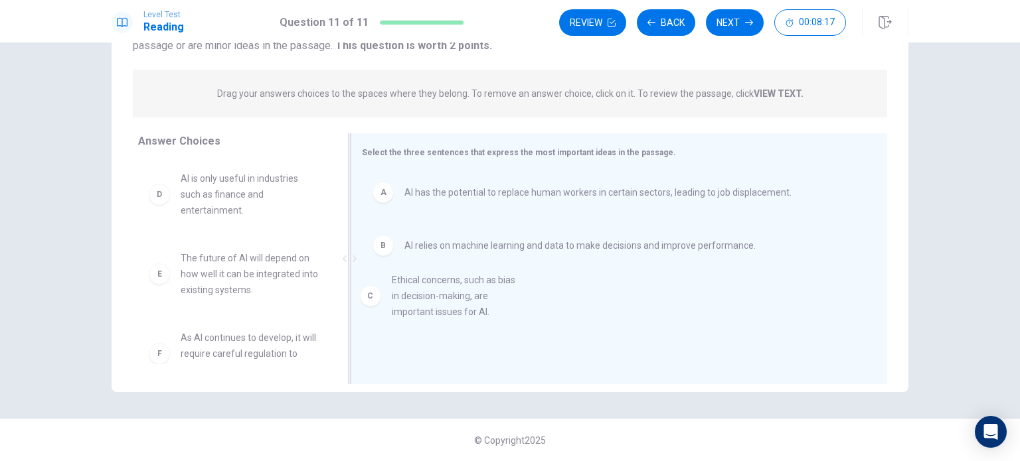
drag, startPoint x: 217, startPoint y: 202, endPoint x: 413, endPoint y: 317, distance: 227.4
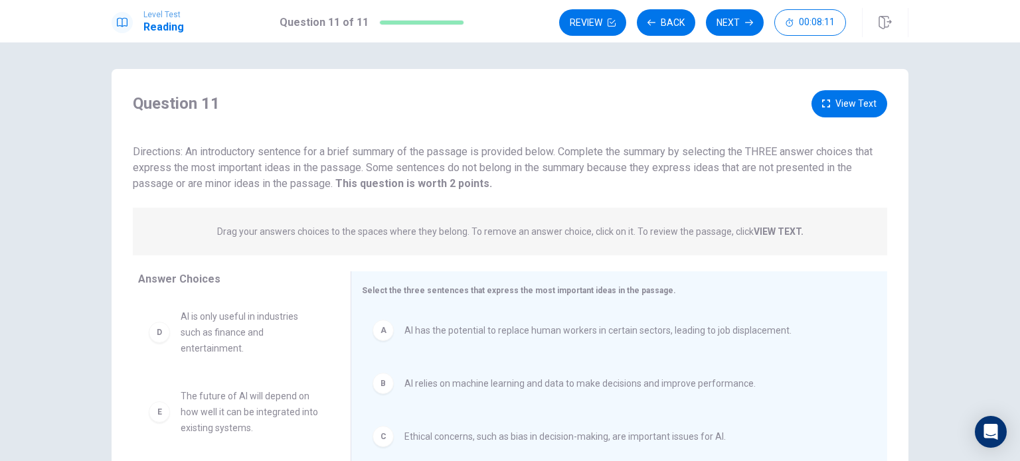
scroll to position [0, 0]
click at [828, 102] on button "View Text" at bounding box center [849, 103] width 76 height 27
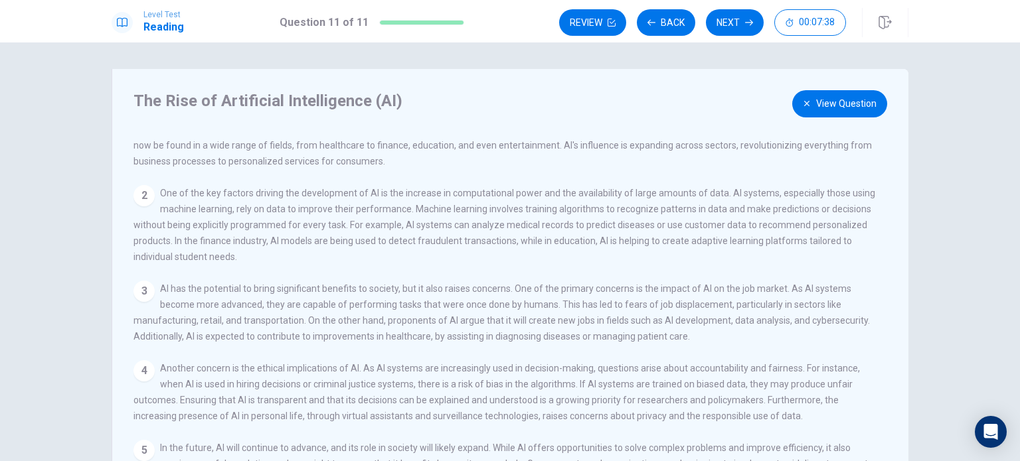
click at [836, 102] on button "View Question" at bounding box center [839, 103] width 95 height 27
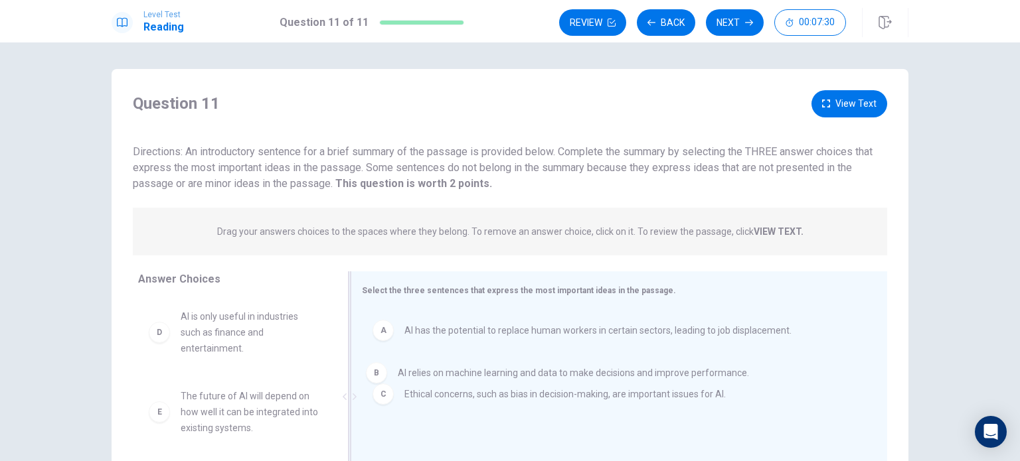
drag, startPoint x: 543, startPoint y: 390, endPoint x: 534, endPoint y: 378, distance: 15.3
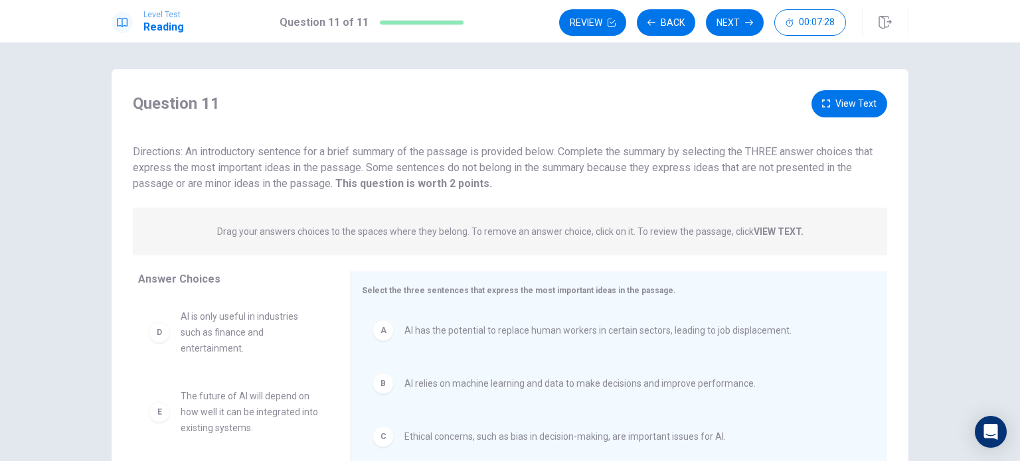
click at [830, 103] on button "View Text" at bounding box center [849, 103] width 76 height 27
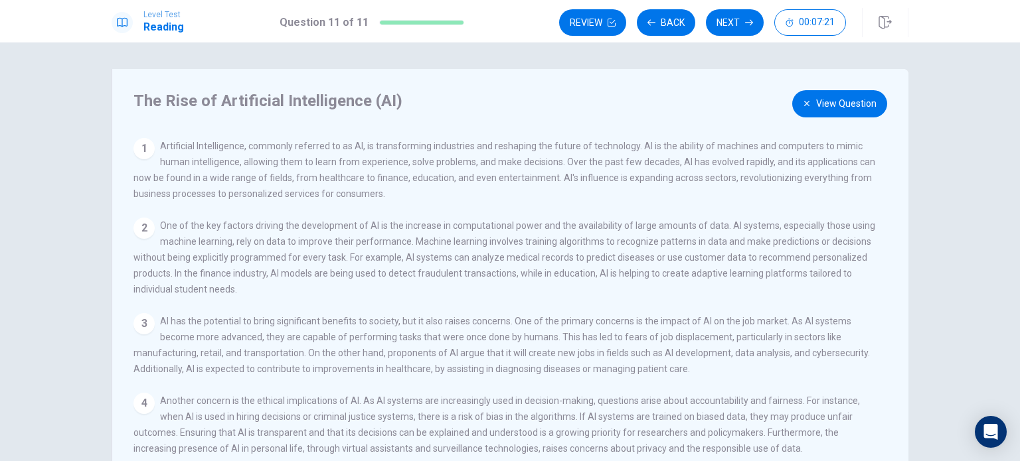
click at [824, 96] on button "View Question" at bounding box center [839, 103] width 95 height 27
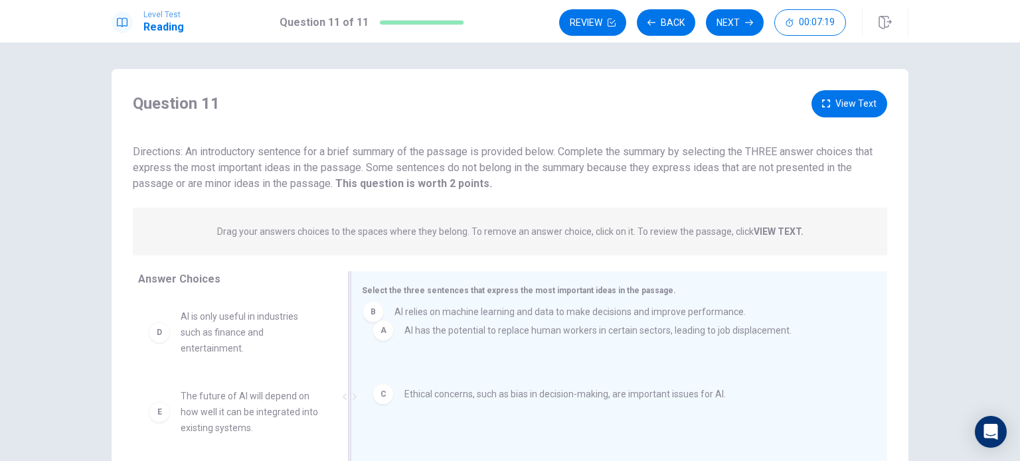
drag, startPoint x: 443, startPoint y: 390, endPoint x: 433, endPoint y: 318, distance: 72.4
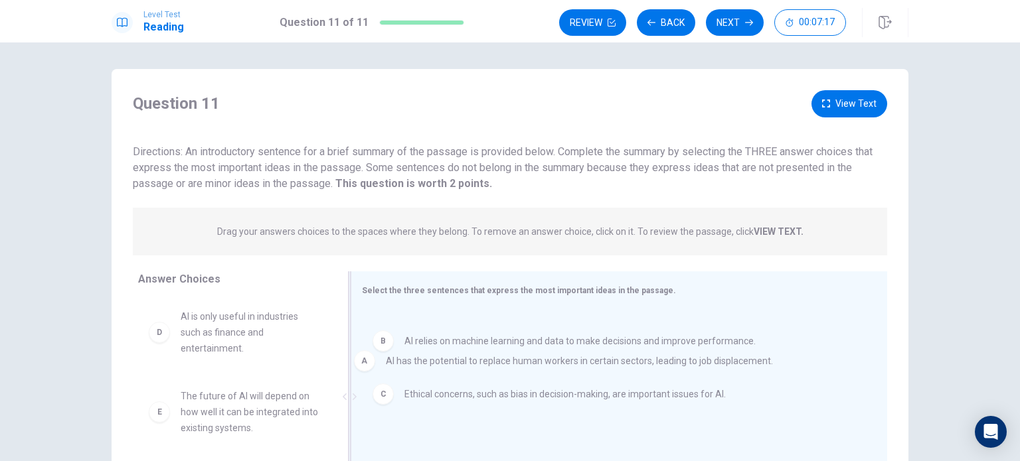
drag, startPoint x: 433, startPoint y: 337, endPoint x: 416, endPoint y: 371, distance: 37.7
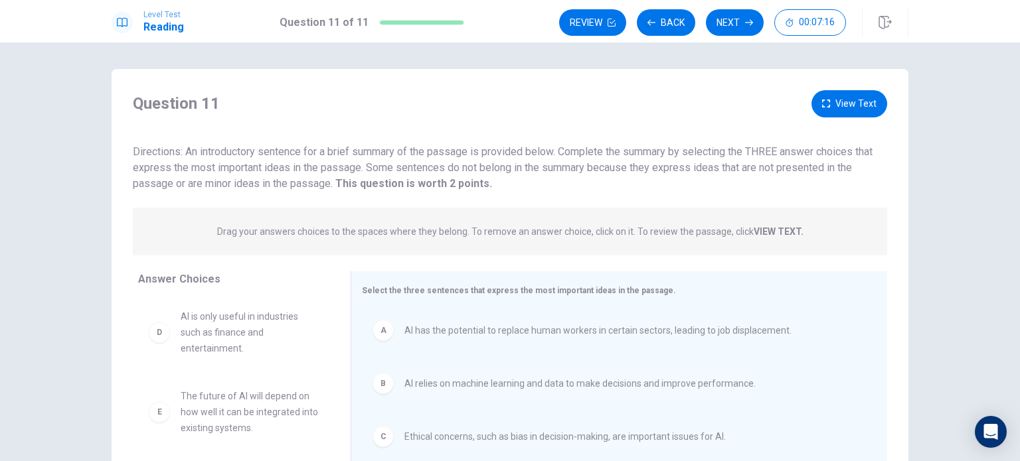
drag, startPoint x: 419, startPoint y: 362, endPoint x: 418, endPoint y: 384, distance: 21.3
click at [418, 388] on div "A AI has the potential to replace human workers in certain sectors, leading to …" at bounding box center [614, 398] width 504 height 178
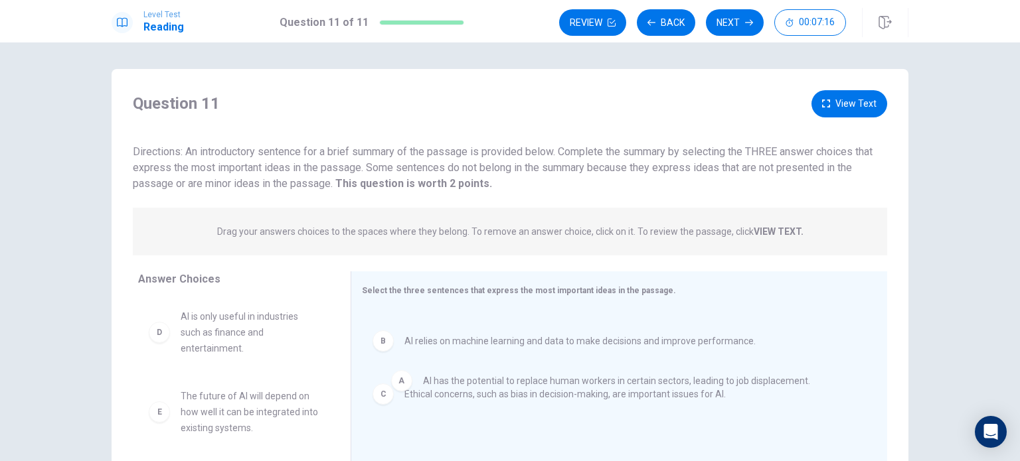
drag, startPoint x: 403, startPoint y: 356, endPoint x: 406, endPoint y: 382, distance: 26.8
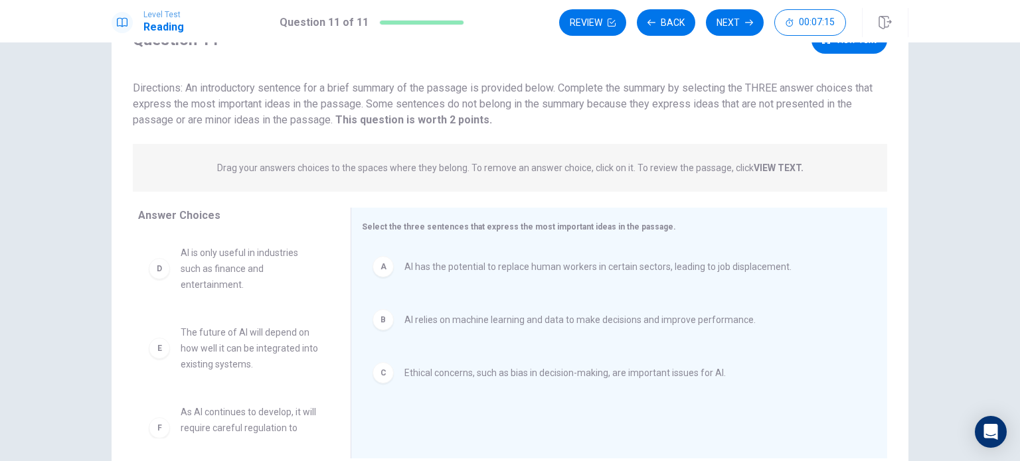
scroll to position [66, 0]
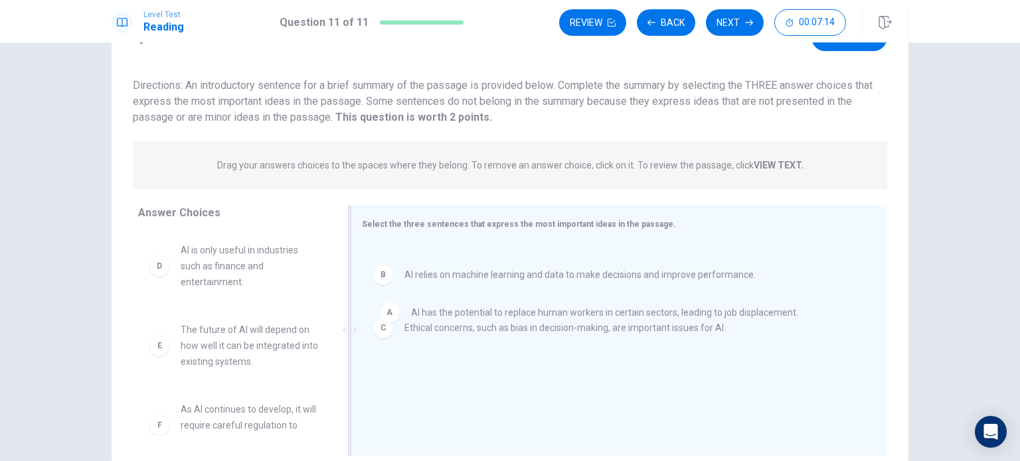
drag, startPoint x: 385, startPoint y: 273, endPoint x: 398, endPoint y: 324, distance: 52.8
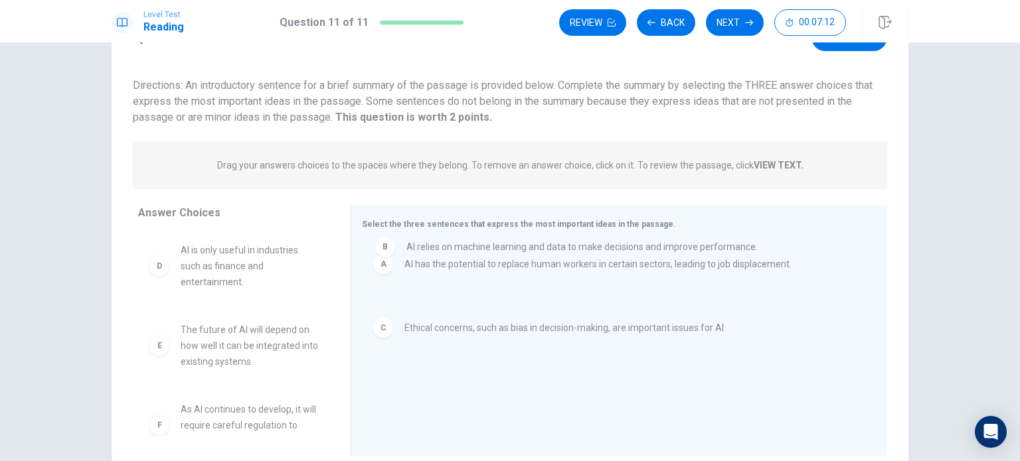
drag, startPoint x: 428, startPoint y: 325, endPoint x: 433, endPoint y: 253, distance: 72.6
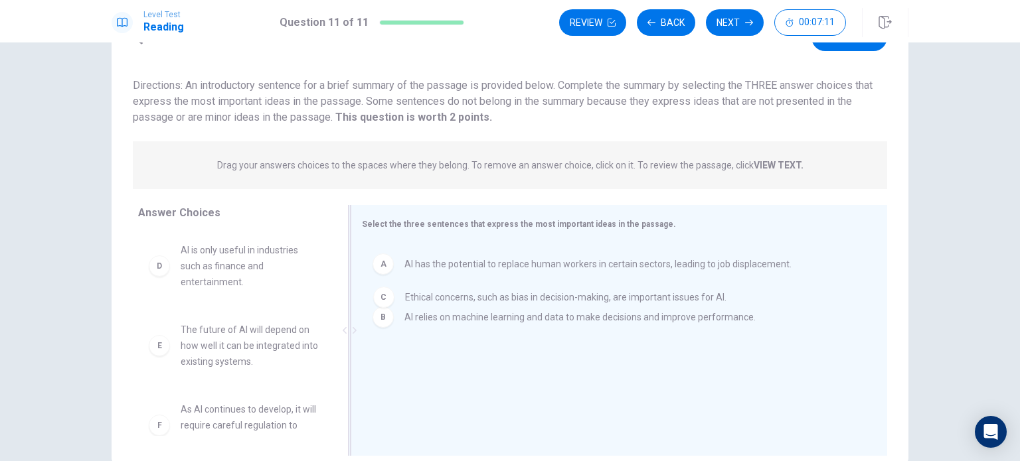
drag, startPoint x: 401, startPoint y: 368, endPoint x: 404, endPoint y: 291, distance: 77.1
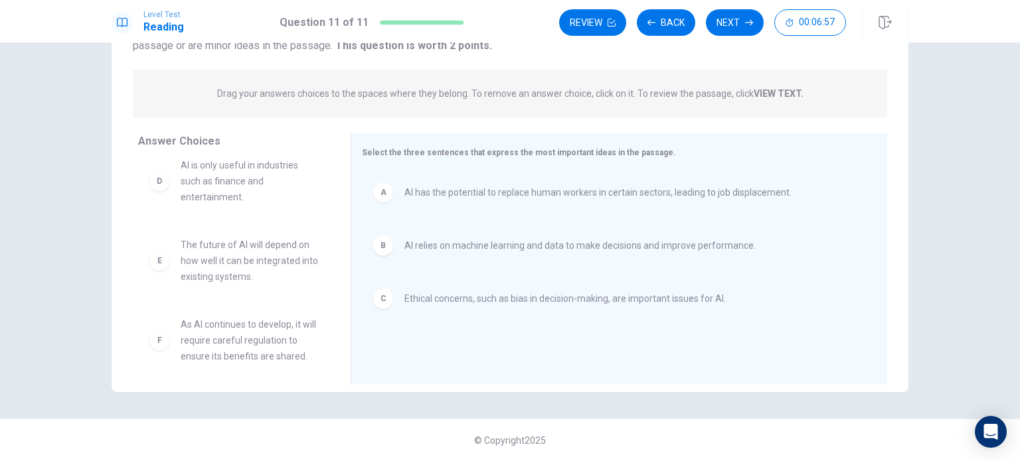
scroll to position [0, 0]
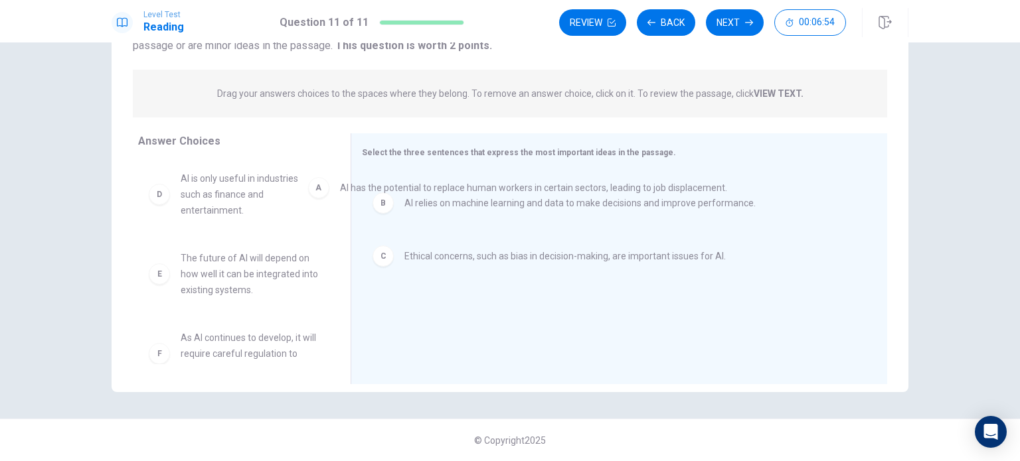
drag, startPoint x: 414, startPoint y: 205, endPoint x: 264, endPoint y: 182, distance: 151.8
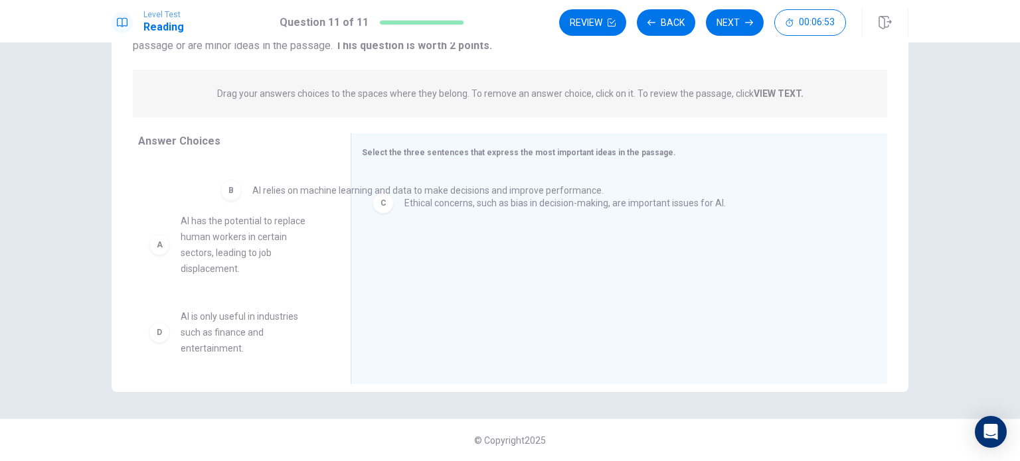
drag, startPoint x: 366, startPoint y: 203, endPoint x: 327, endPoint y: 208, distance: 40.2
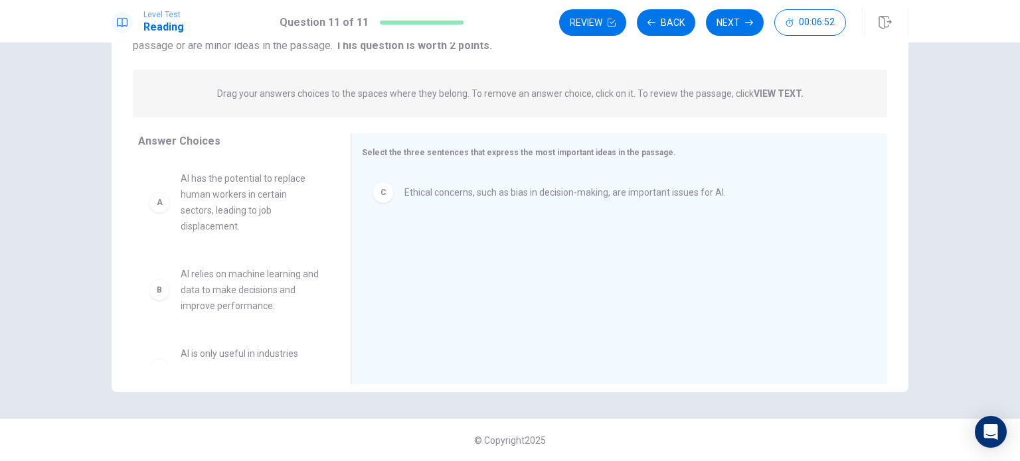
drag, startPoint x: 435, startPoint y: 217, endPoint x: 204, endPoint y: 214, distance: 231.0
click at [204, 214] on div "Answer Choices A AI has the potential to replace human workers in certain secto…" at bounding box center [510, 262] width 797 height 258
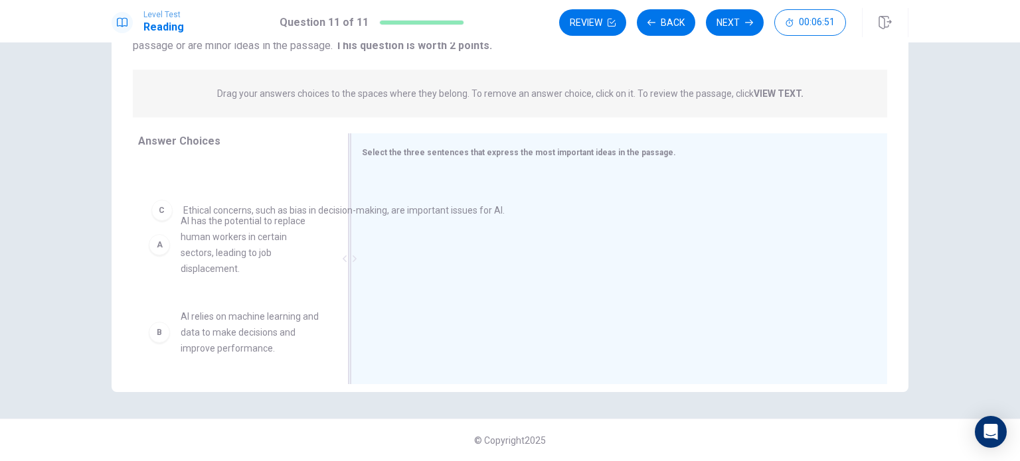
drag, startPoint x: 410, startPoint y: 203, endPoint x: 186, endPoint y: 221, distance: 225.1
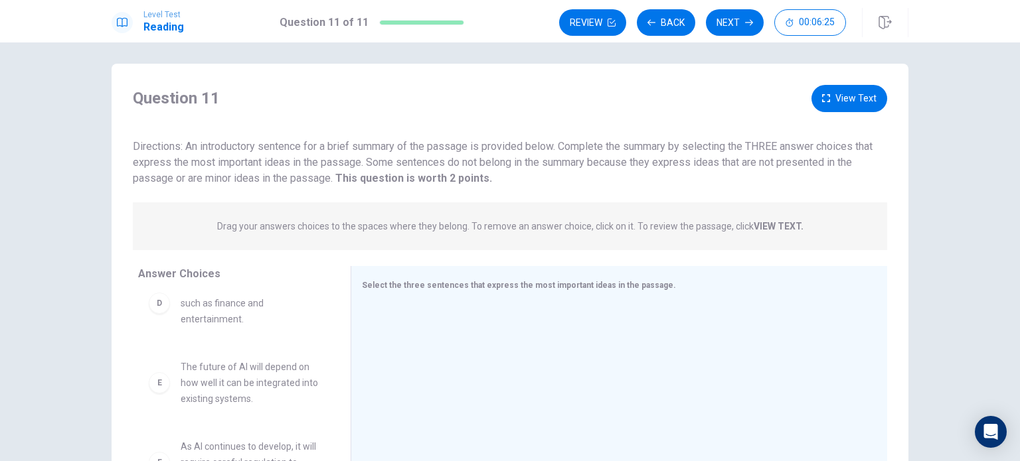
click at [846, 104] on button "View Text" at bounding box center [849, 98] width 76 height 27
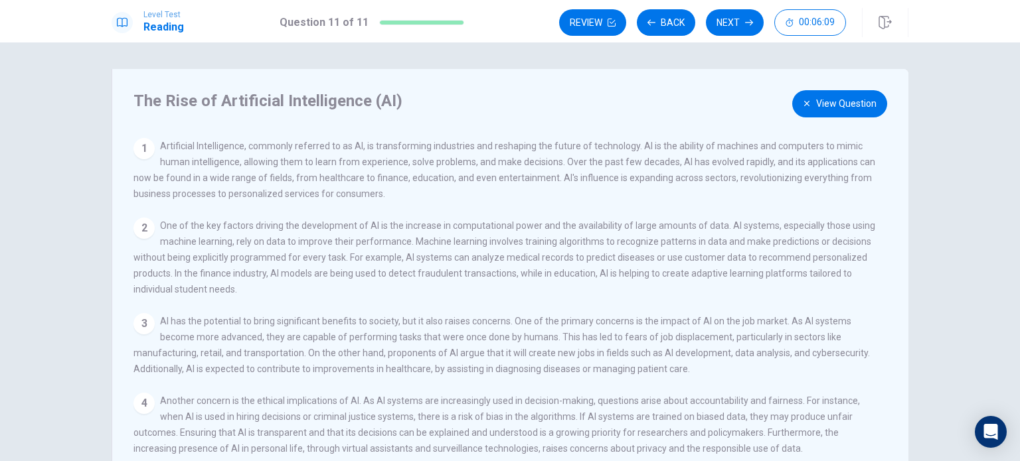
click at [844, 96] on button "View Question" at bounding box center [839, 103] width 95 height 27
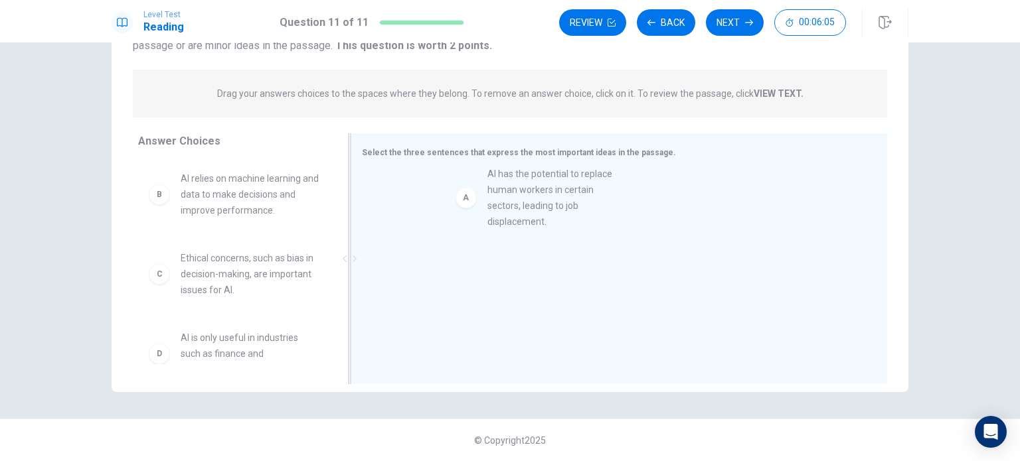
drag, startPoint x: 200, startPoint y: 212, endPoint x: 512, endPoint y: 207, distance: 312.7
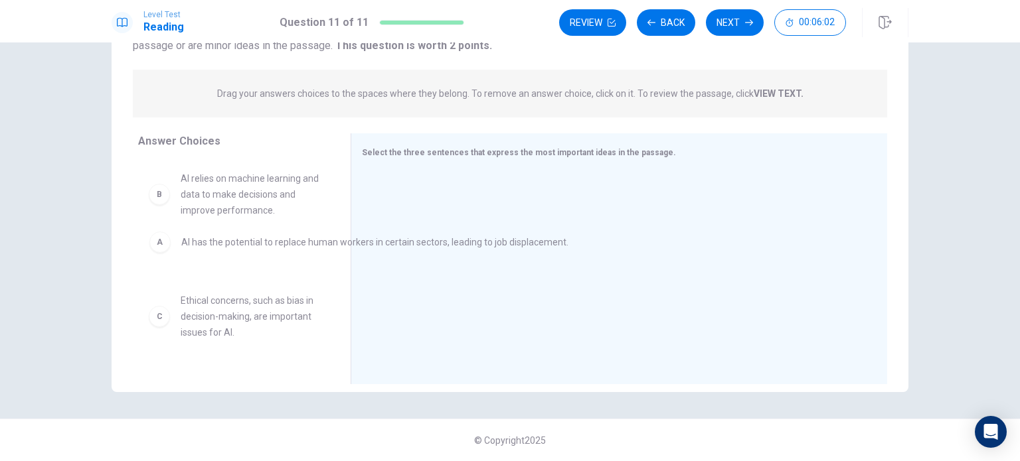
drag, startPoint x: 397, startPoint y: 200, endPoint x: 122, endPoint y: 244, distance: 278.3
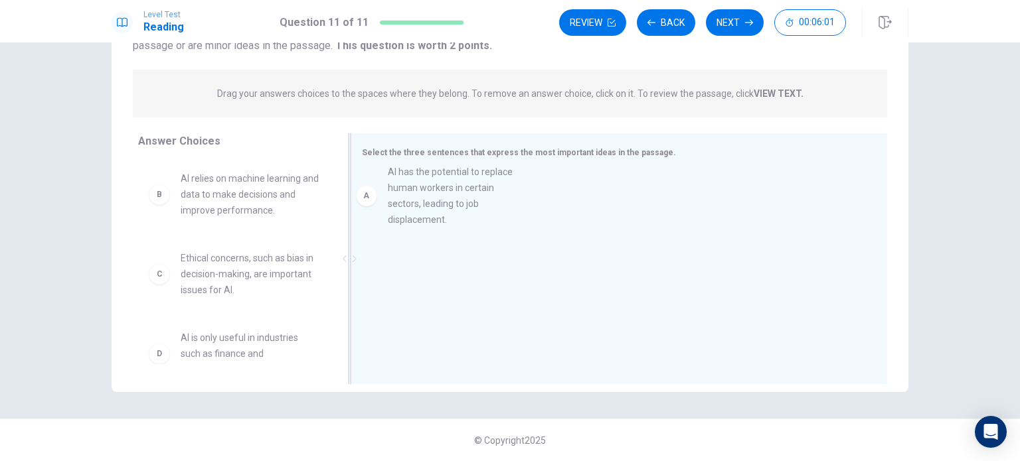
drag, startPoint x: 370, startPoint y: 200, endPoint x: 421, endPoint y: 185, distance: 53.2
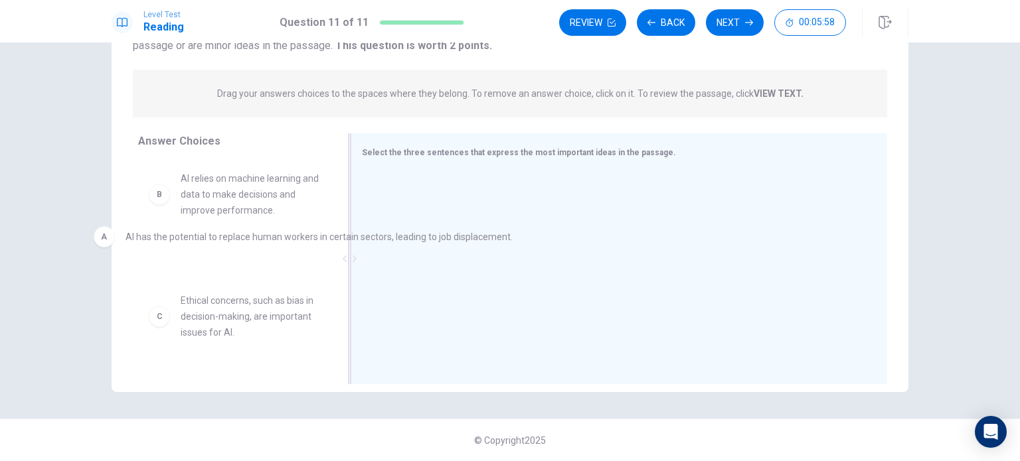
drag, startPoint x: 380, startPoint y: 243, endPoint x: 200, endPoint y: 238, distance: 180.0
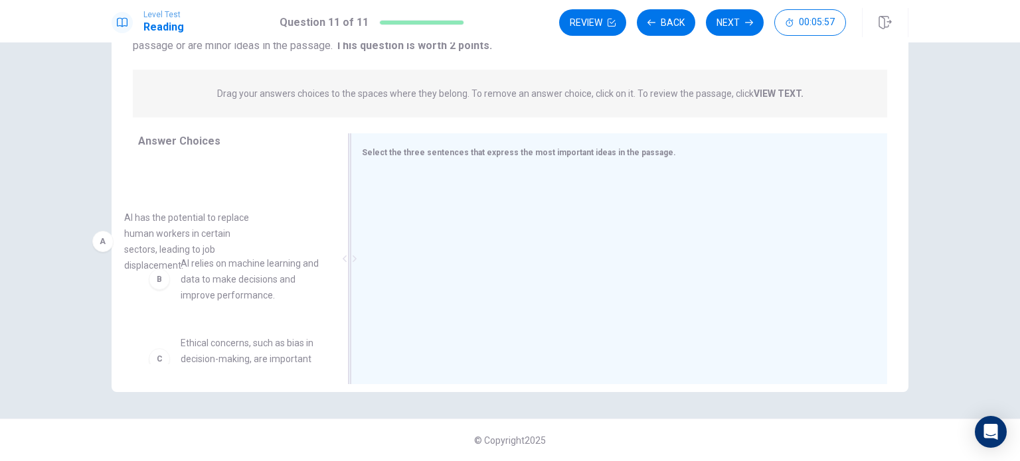
drag, startPoint x: 315, startPoint y: 197, endPoint x: 172, endPoint y: 236, distance: 148.6
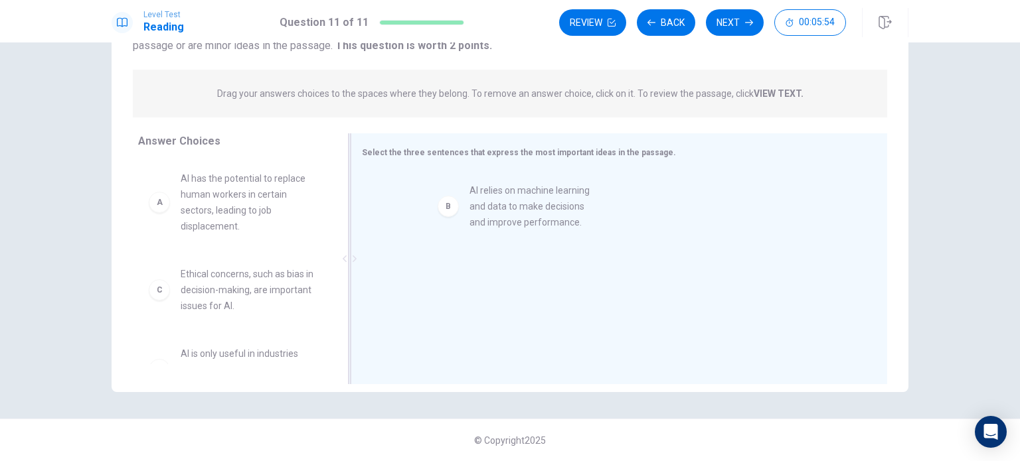
drag, startPoint x: 231, startPoint y: 305, endPoint x: 515, endPoint y: 195, distance: 304.7
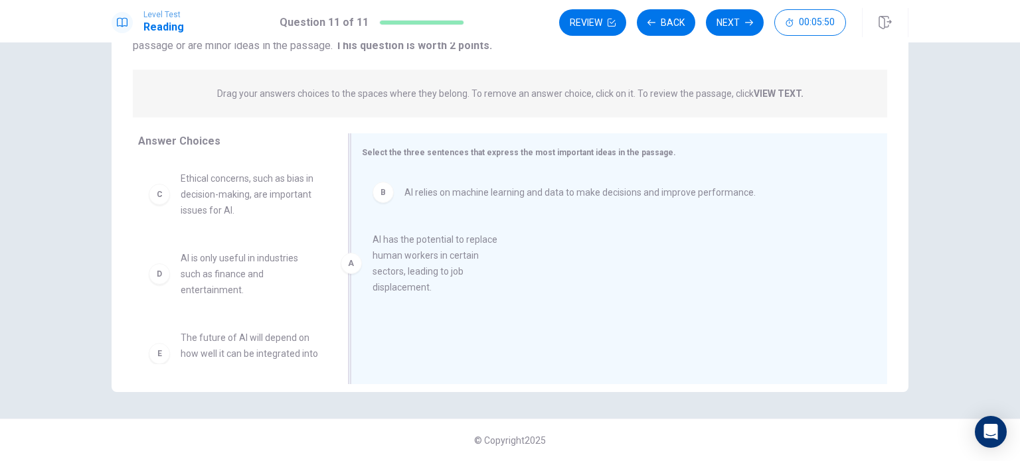
drag, startPoint x: 232, startPoint y: 214, endPoint x: 430, endPoint y: 275, distance: 207.0
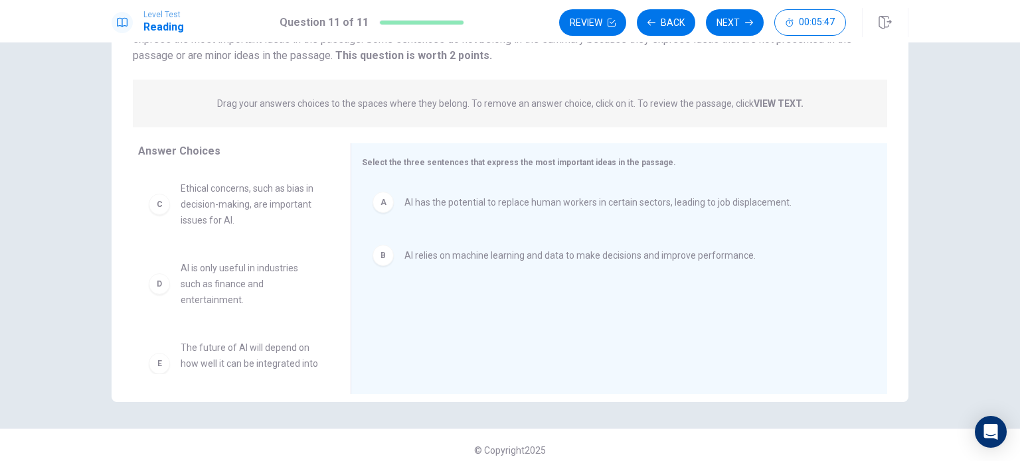
scroll to position [138, 0]
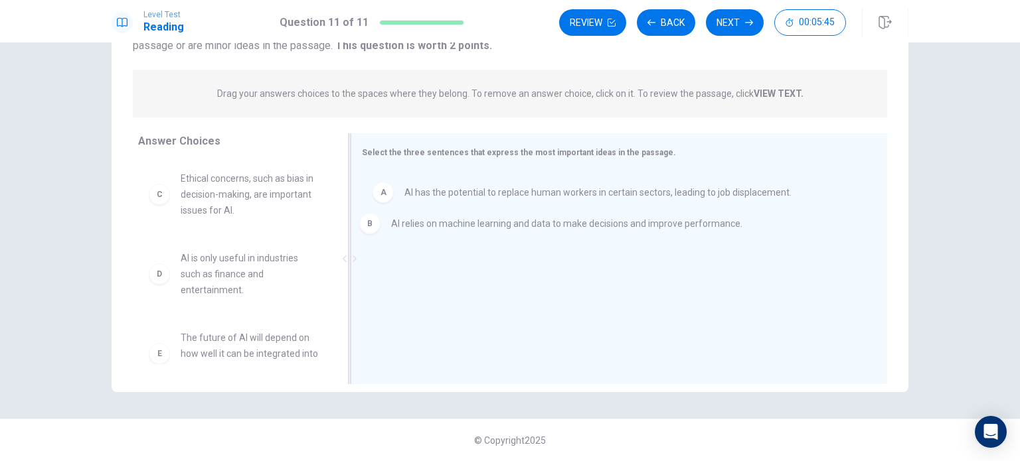
drag, startPoint x: 447, startPoint y: 252, endPoint x: 445, endPoint y: 177, distance: 74.4
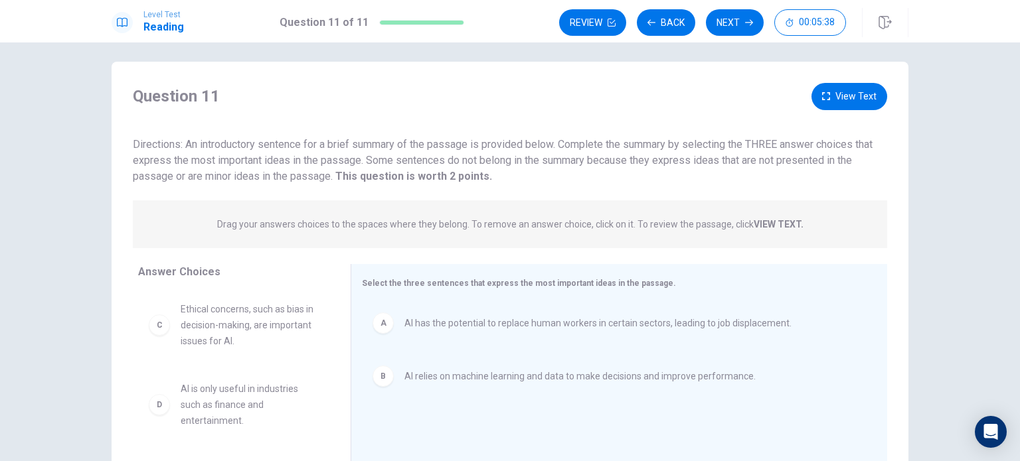
scroll to position [5, 0]
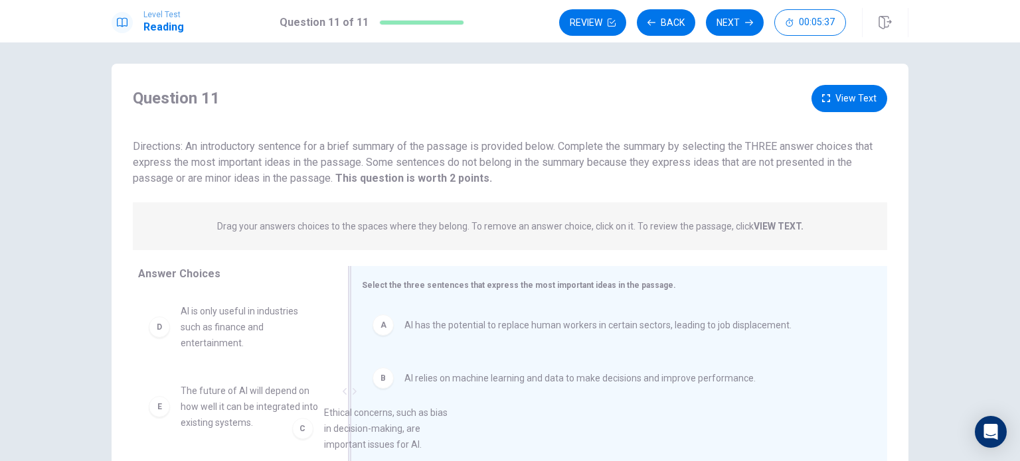
drag, startPoint x: 236, startPoint y: 329, endPoint x: 435, endPoint y: 431, distance: 224.2
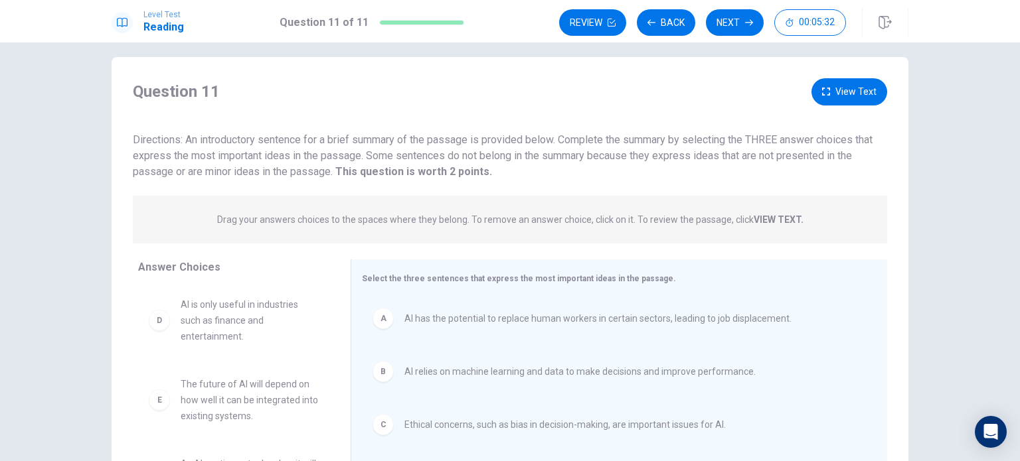
scroll to position [0, 0]
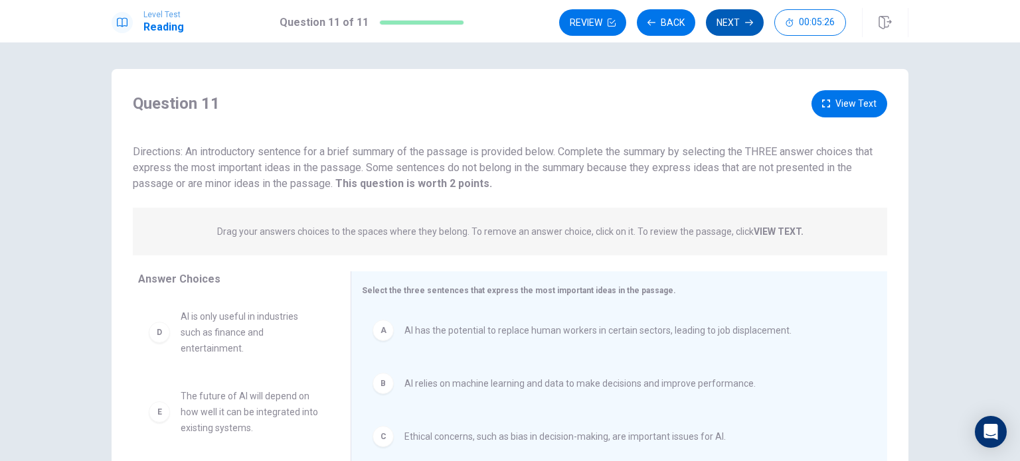
click at [733, 22] on button "Next" at bounding box center [735, 22] width 58 height 27
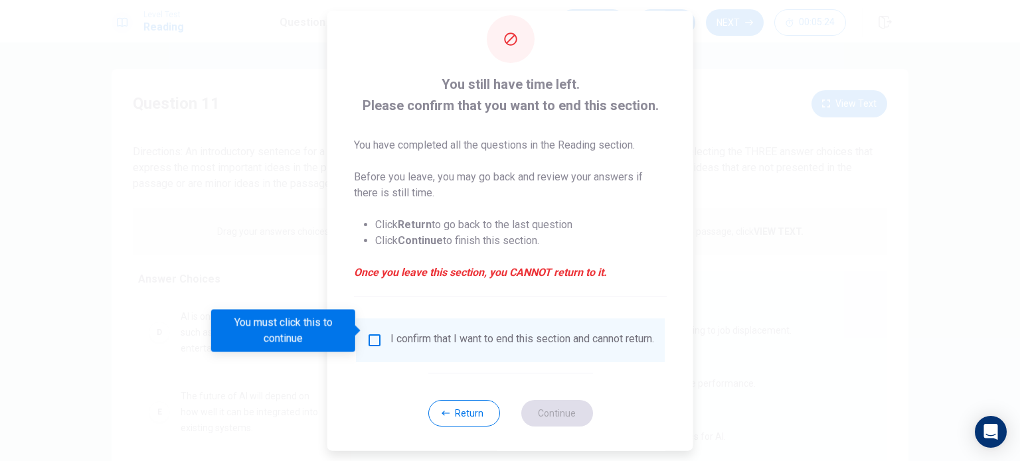
scroll to position [33, 0]
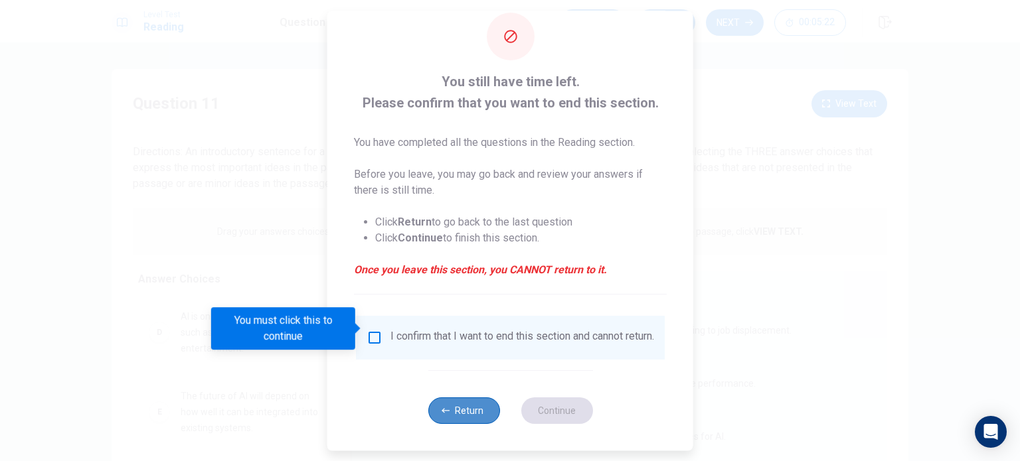
drag, startPoint x: 456, startPoint y: 404, endPoint x: 459, endPoint y: 398, distance: 6.8
click at [456, 404] on button "Return" at bounding box center [464, 411] width 72 height 27
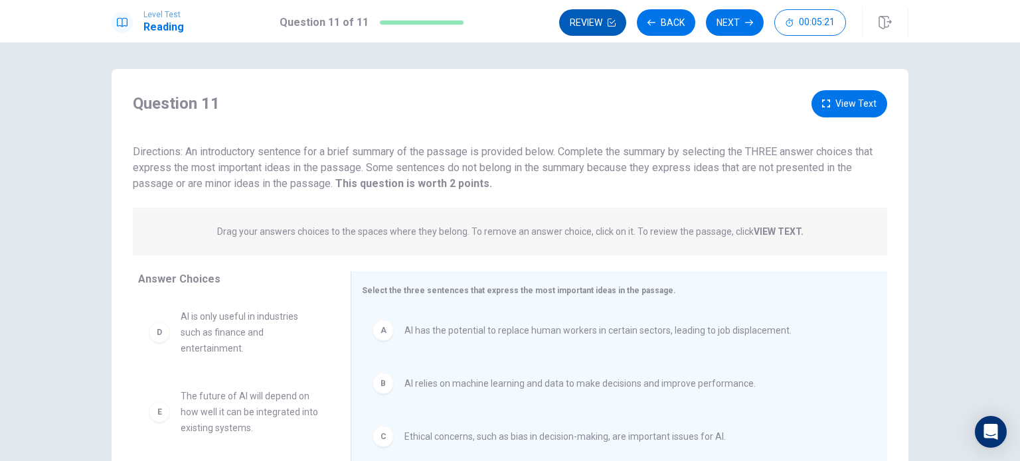
click at [592, 24] on button "Review" at bounding box center [592, 22] width 67 height 27
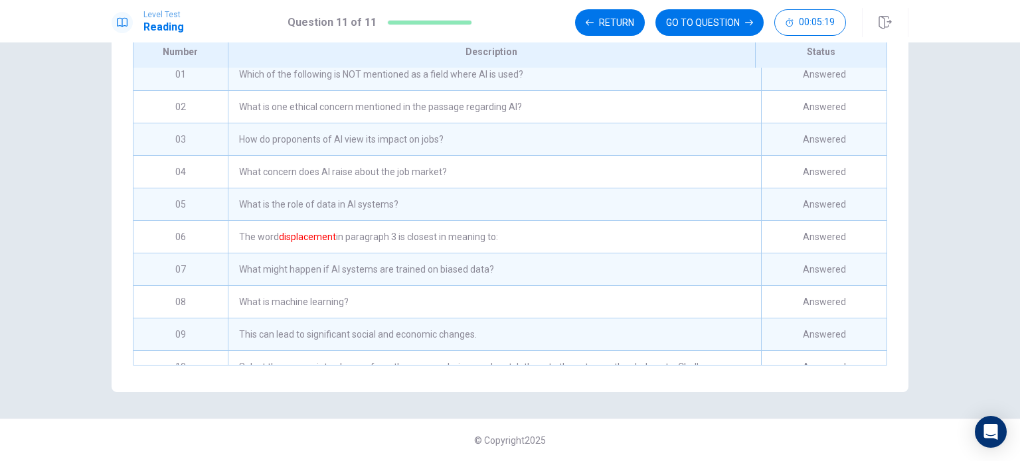
scroll to position [5, 0]
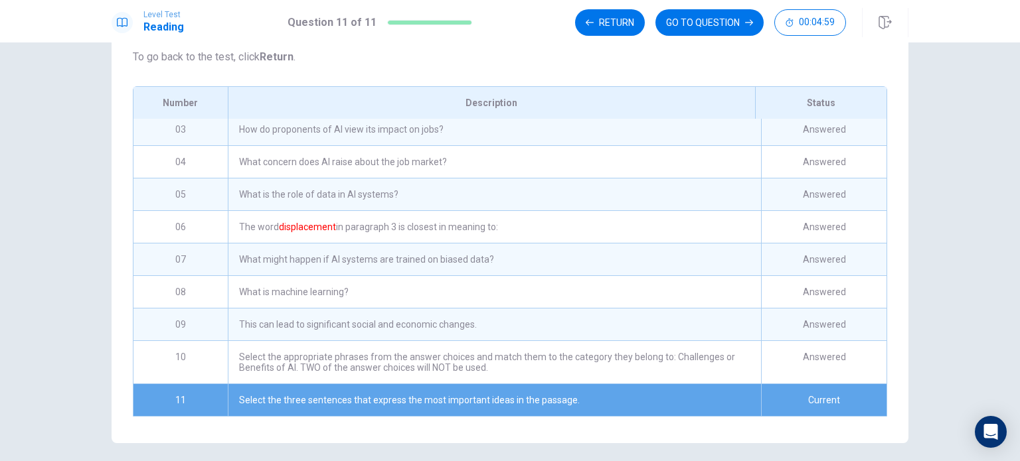
click at [457, 341] on div "This can lead to significant social and economic changes." at bounding box center [494, 325] width 533 height 32
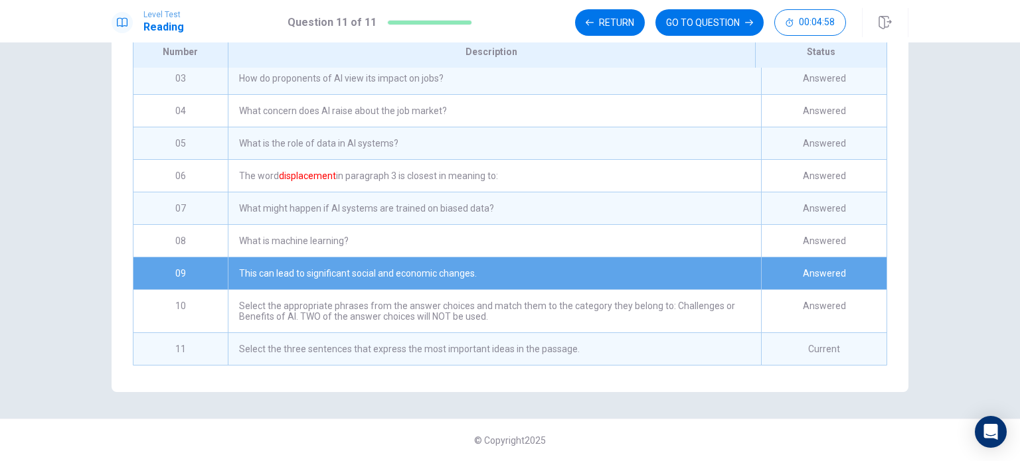
click at [343, 265] on div "This can lead to significant social and economic changes." at bounding box center [494, 274] width 533 height 32
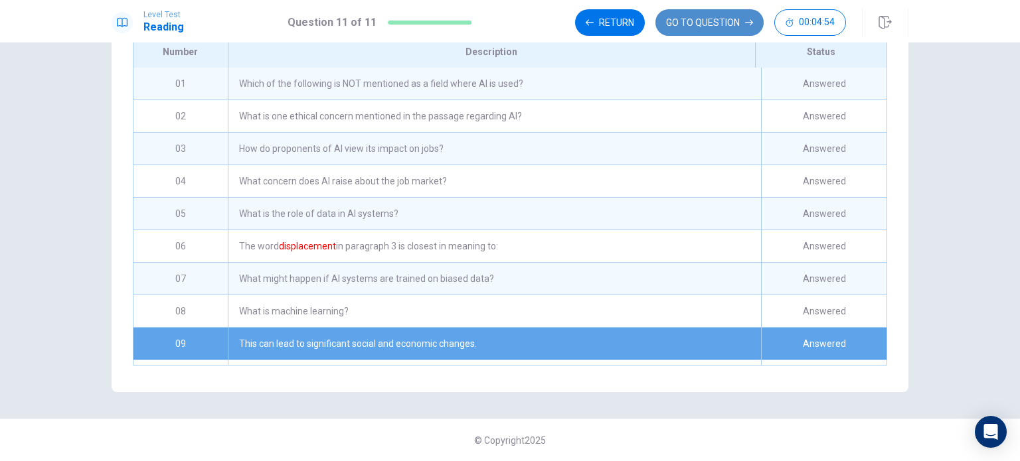
click at [708, 28] on button "GO TO QUESTION" at bounding box center [709, 22] width 108 height 27
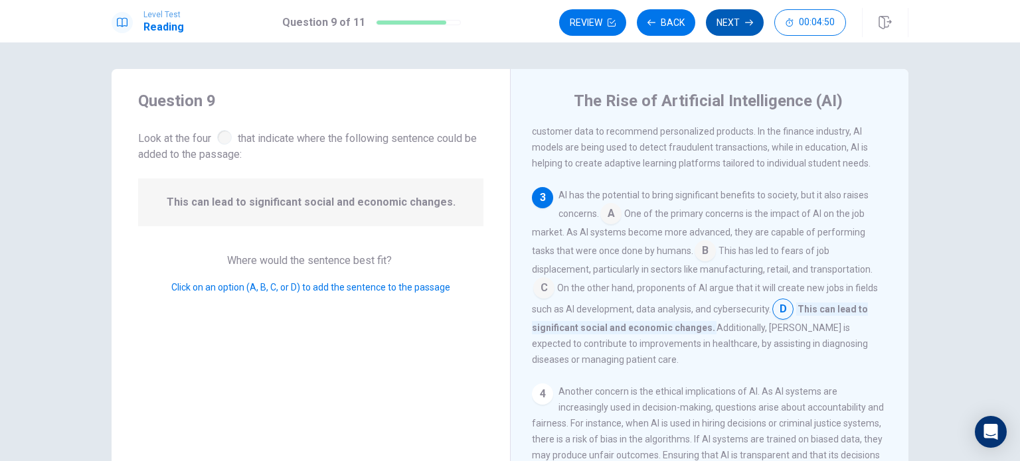
click at [736, 22] on button "Next" at bounding box center [735, 22] width 58 height 27
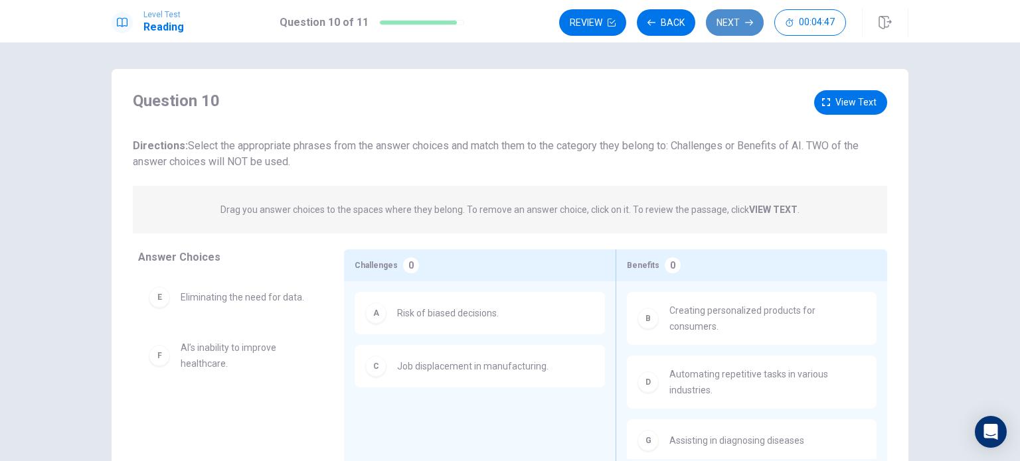
click at [735, 21] on button "Next" at bounding box center [735, 22] width 58 height 27
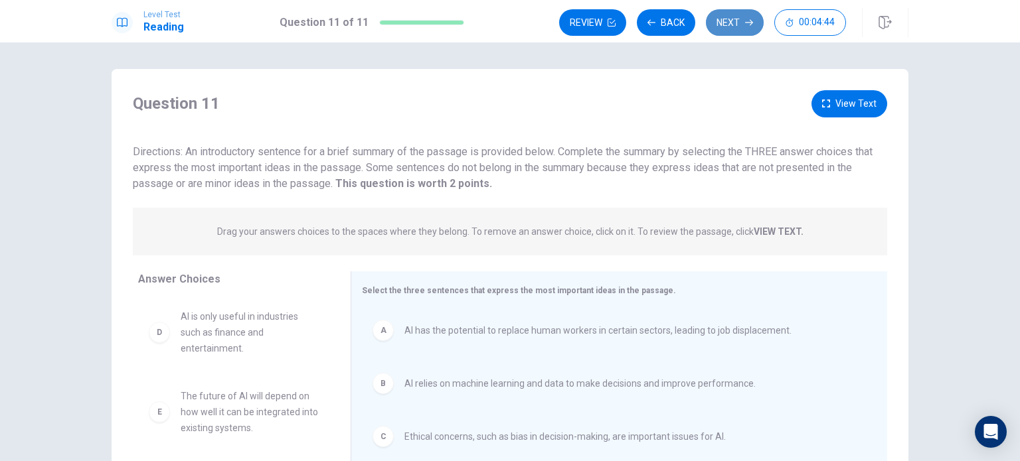
click at [735, 21] on button "Next" at bounding box center [735, 22] width 58 height 27
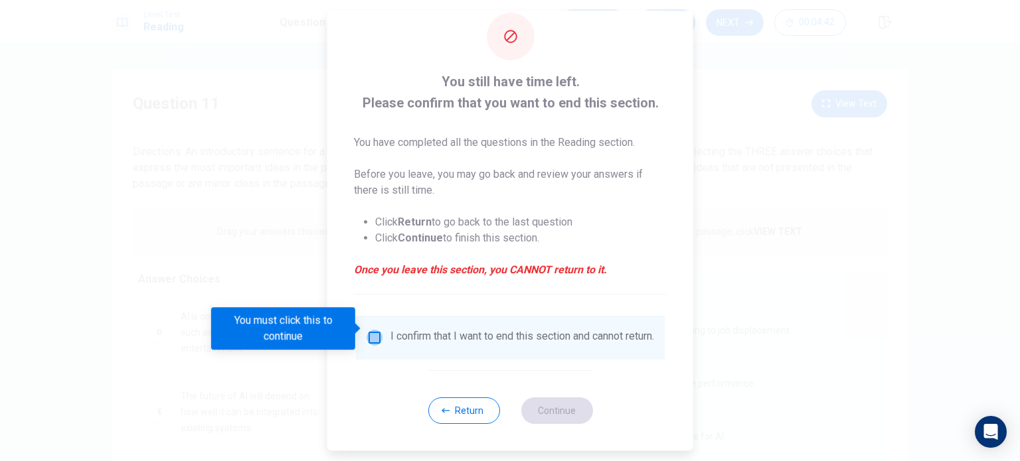
click at [374, 330] on input "You must click this to continue" at bounding box center [374, 338] width 16 height 16
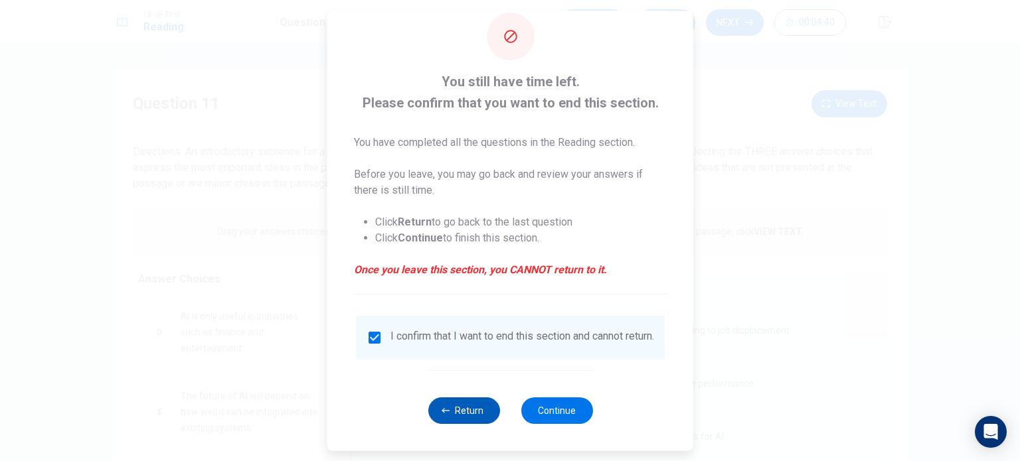
click at [453, 406] on button "Return" at bounding box center [464, 411] width 72 height 27
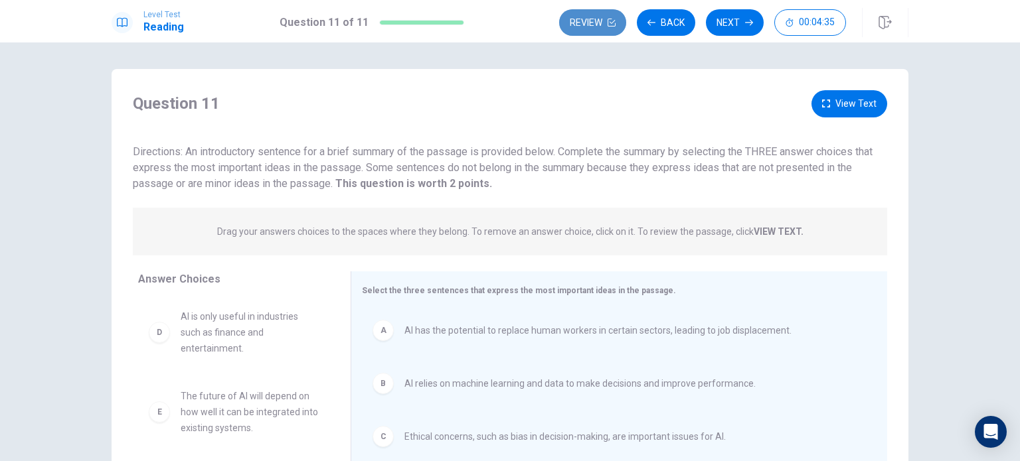
click at [593, 23] on button "Review" at bounding box center [592, 22] width 67 height 27
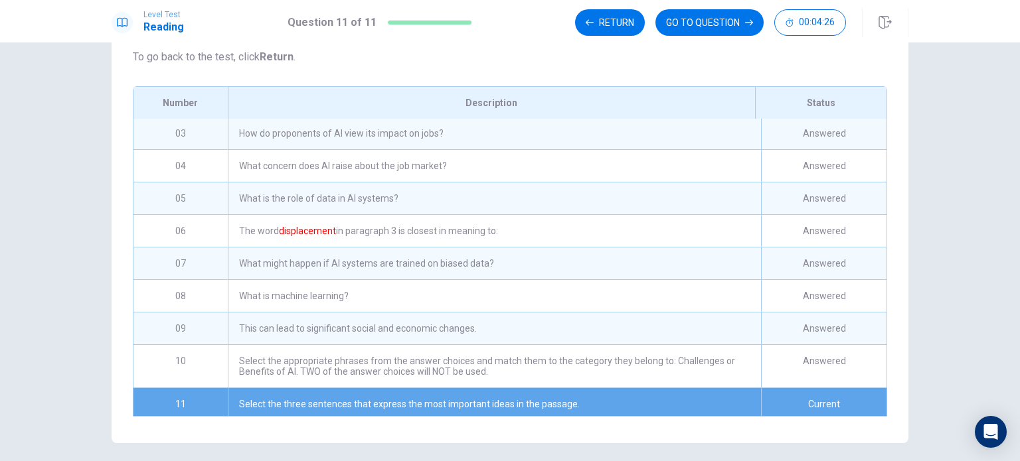
click at [475, 312] on div "What is machine learning?" at bounding box center [494, 296] width 533 height 32
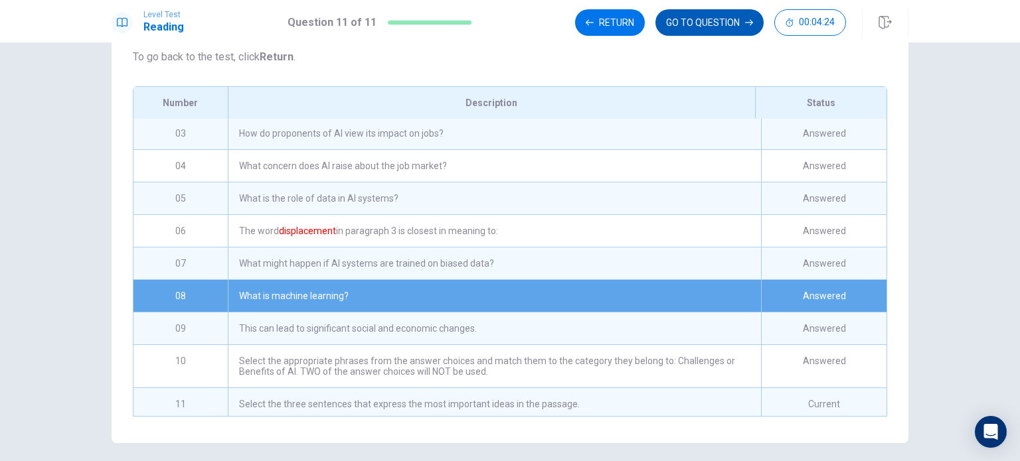
click at [706, 25] on button "GO TO QUESTION" at bounding box center [709, 22] width 108 height 27
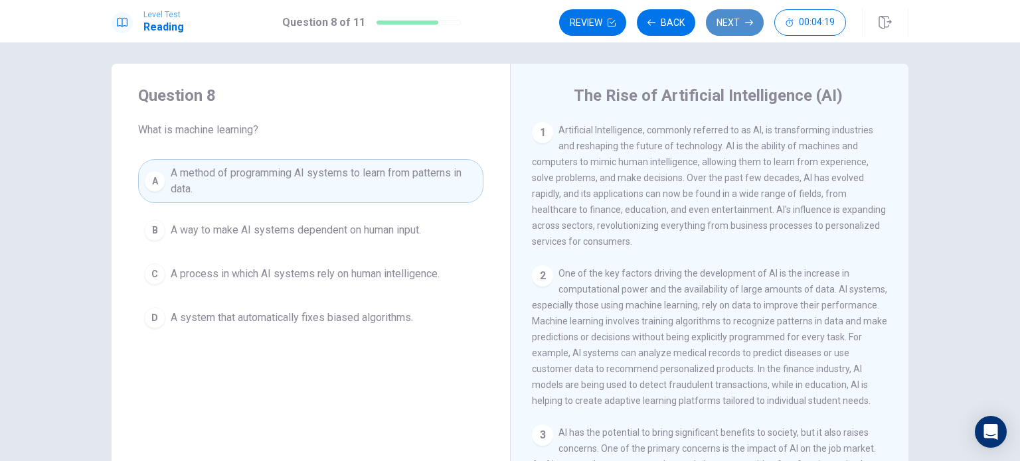
click at [745, 23] on icon "button" at bounding box center [749, 23] width 8 height 8
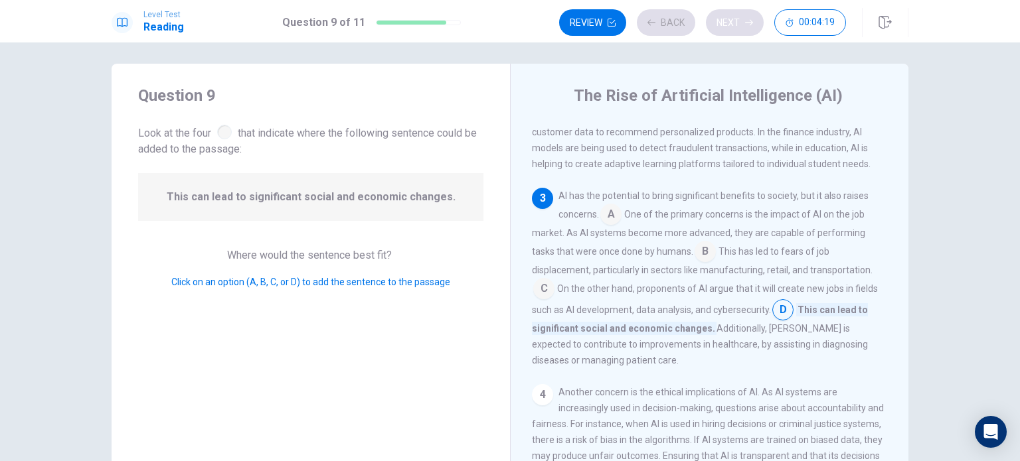
scroll to position [243, 0]
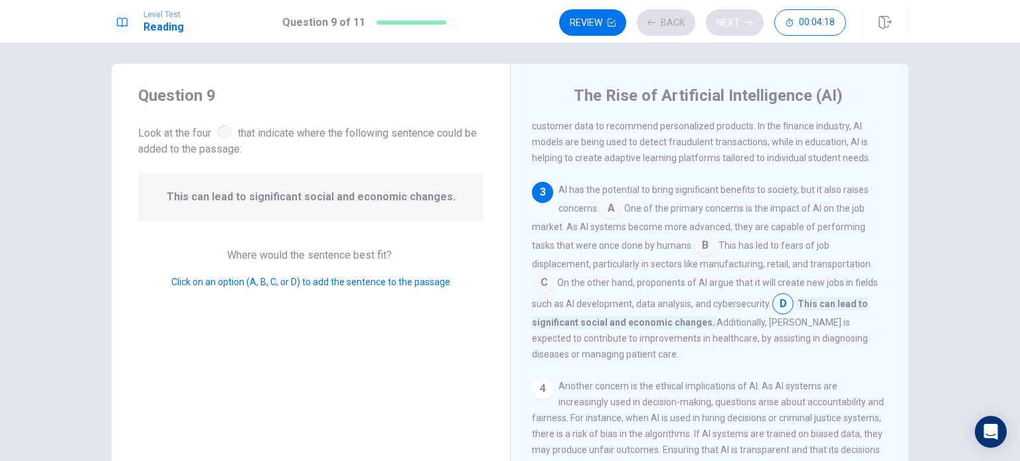
click at [745, 23] on div "Review Back Next 00:04:18" at bounding box center [702, 22] width 287 height 27
click at [745, 23] on icon "button" at bounding box center [749, 23] width 8 height 8
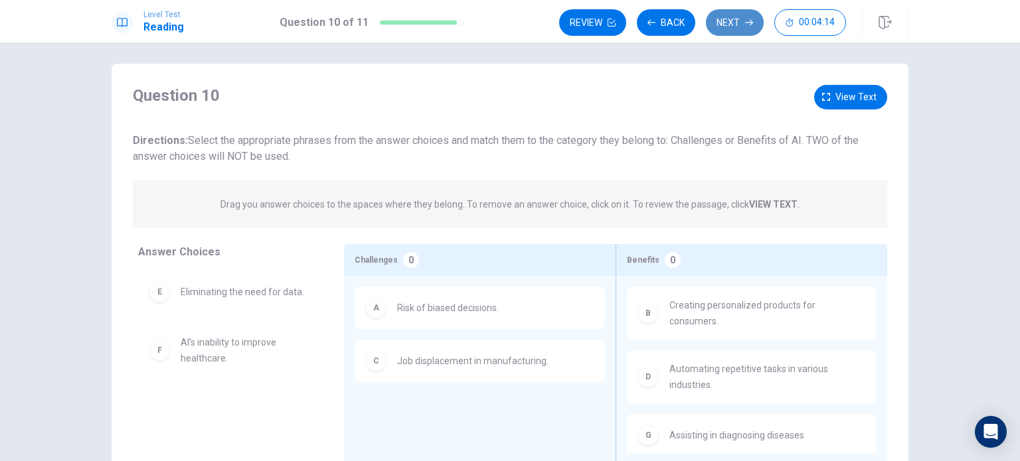
click at [745, 23] on icon "button" at bounding box center [749, 23] width 8 height 8
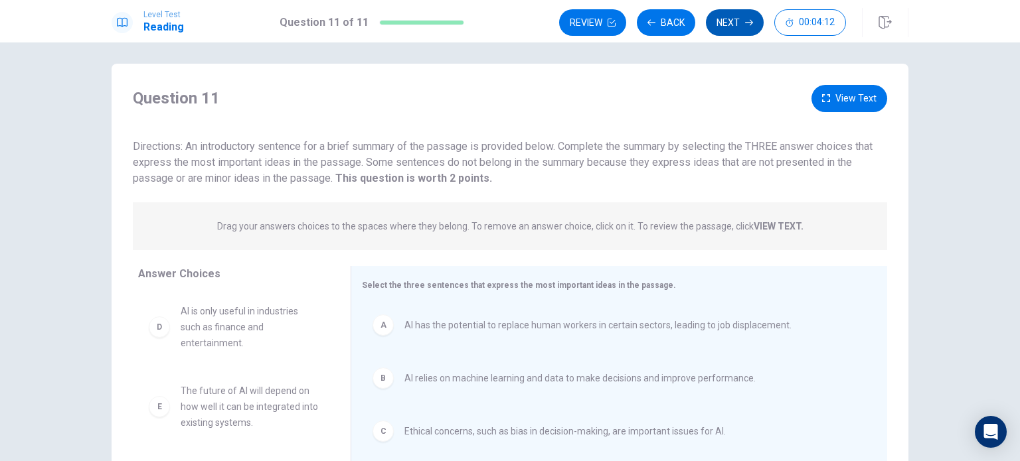
click at [745, 23] on icon "button" at bounding box center [749, 23] width 8 height 8
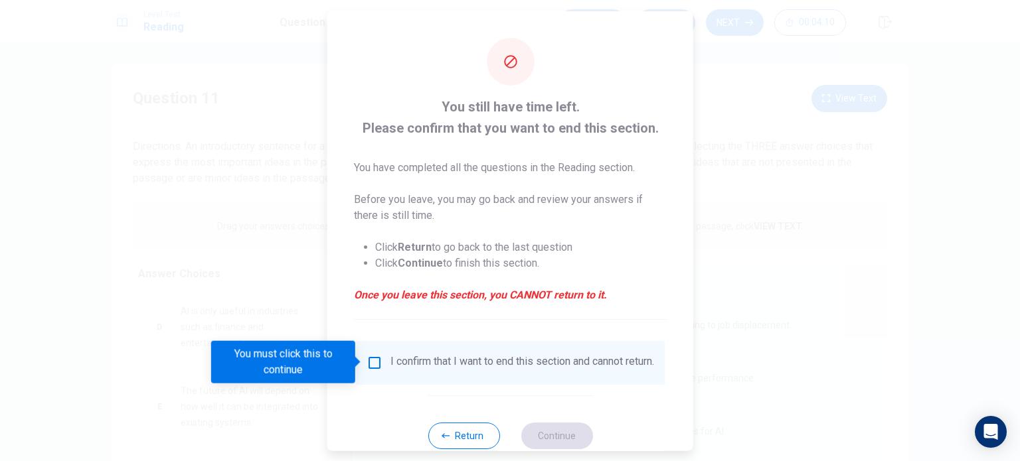
click at [374, 360] on input "You must click this to continue" at bounding box center [374, 362] width 16 height 16
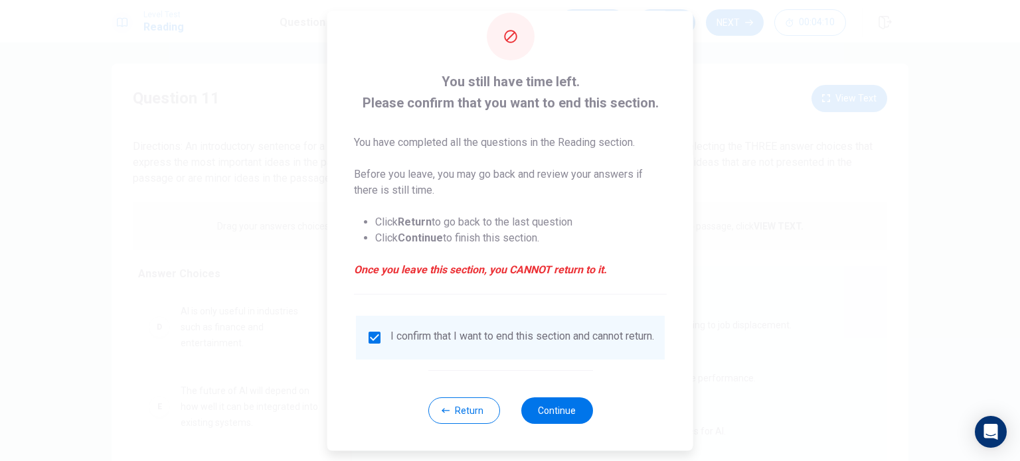
scroll to position [33, 0]
click at [560, 412] on button "Continue" at bounding box center [556, 411] width 72 height 27
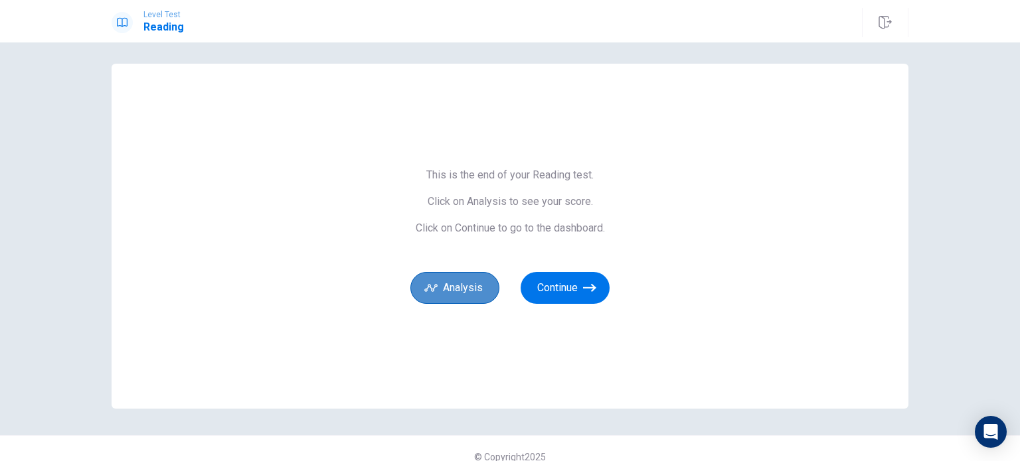
click at [471, 287] on button "Analysis" at bounding box center [454, 288] width 89 height 32
